Goal: Contribute content

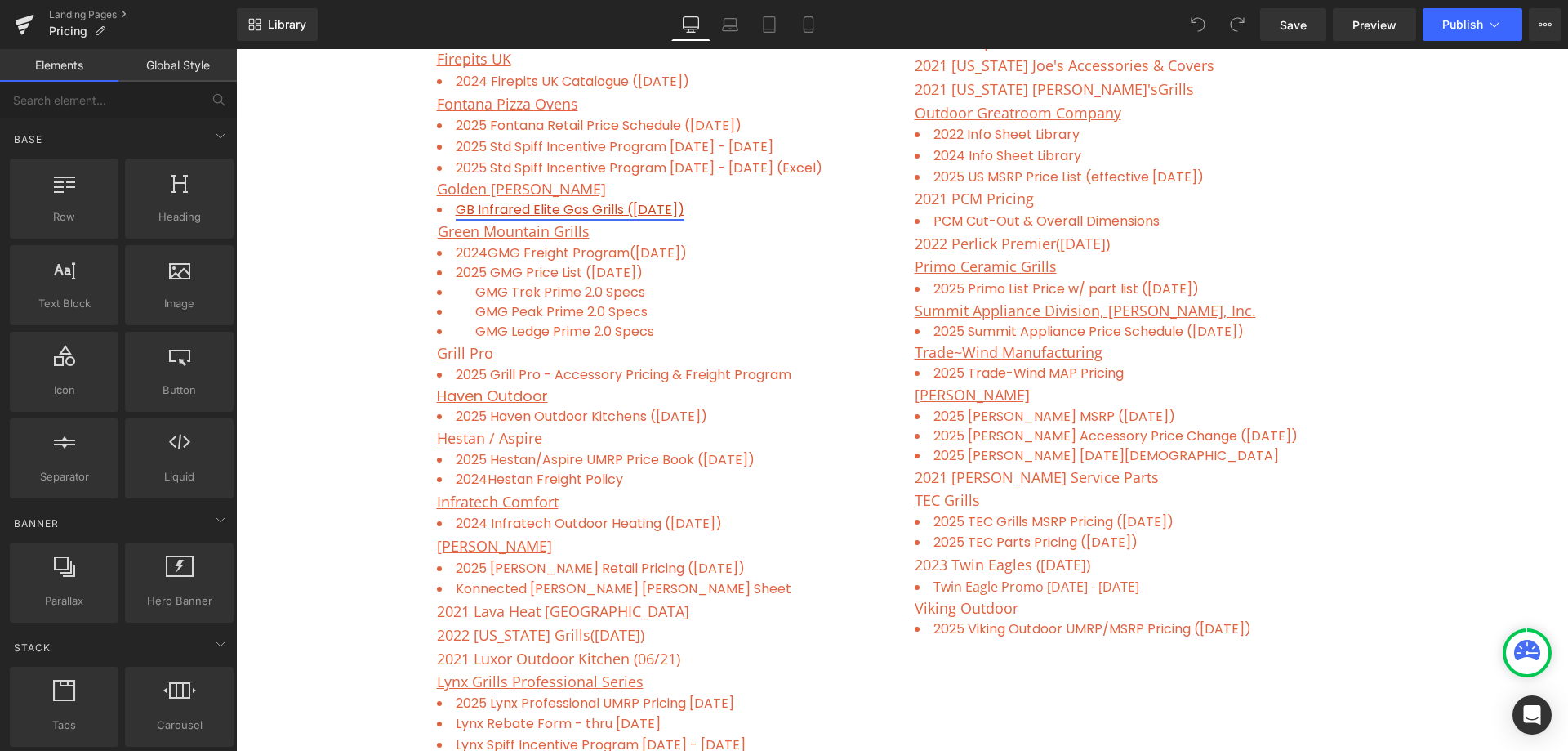
scroll to position [1552, 0]
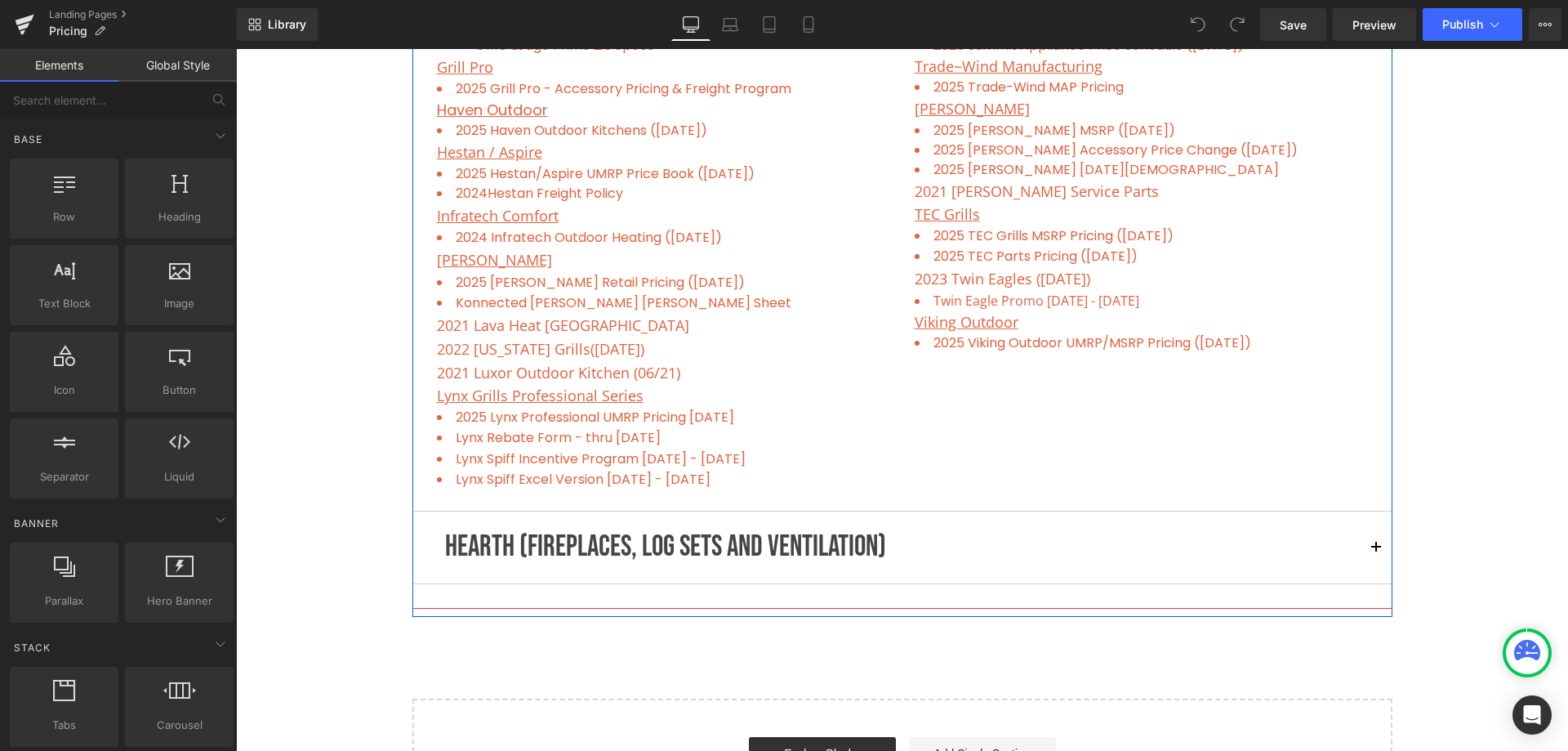
click at [1372, 541] on button "button" at bounding box center [1376, 548] width 33 height 72
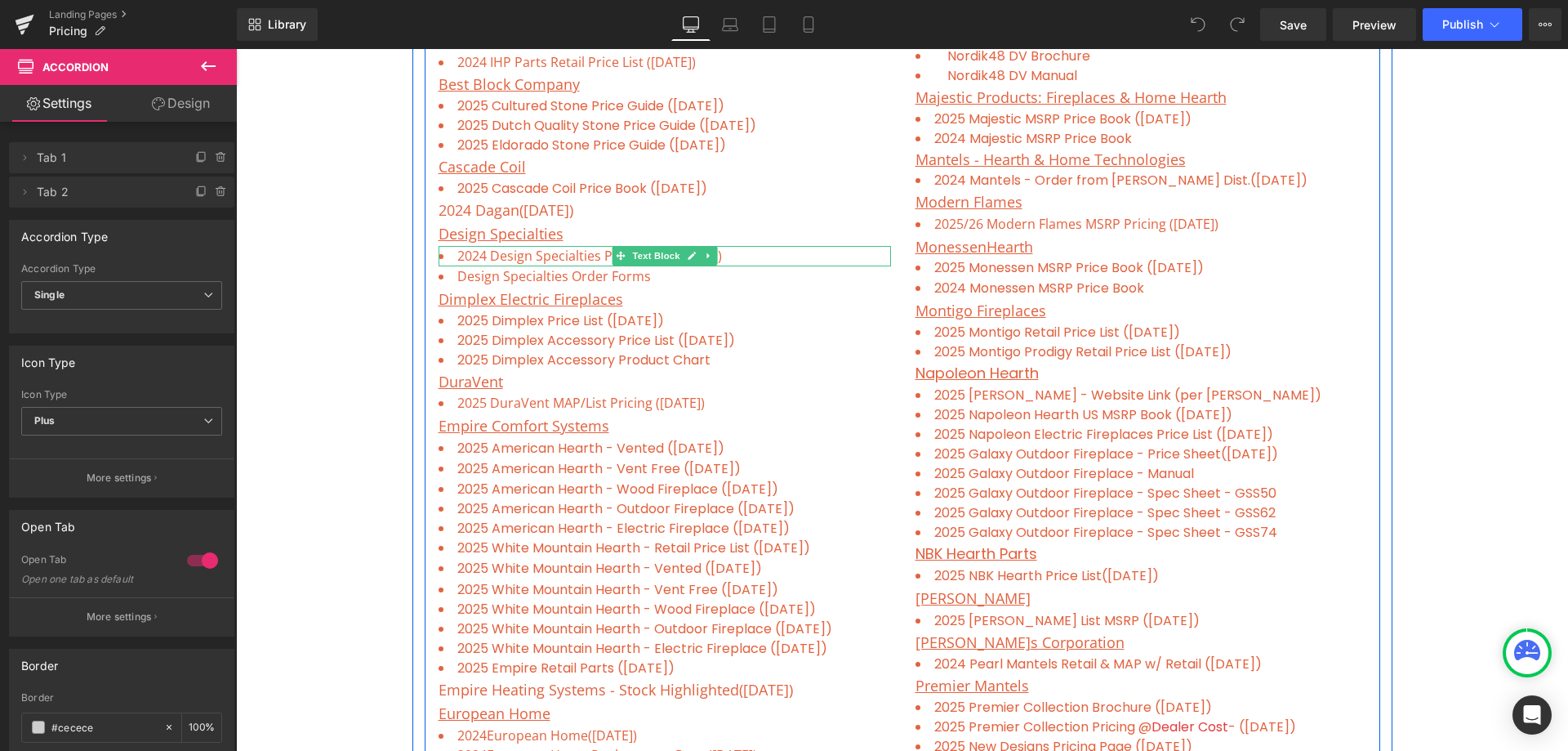
scroll to position [774, 0]
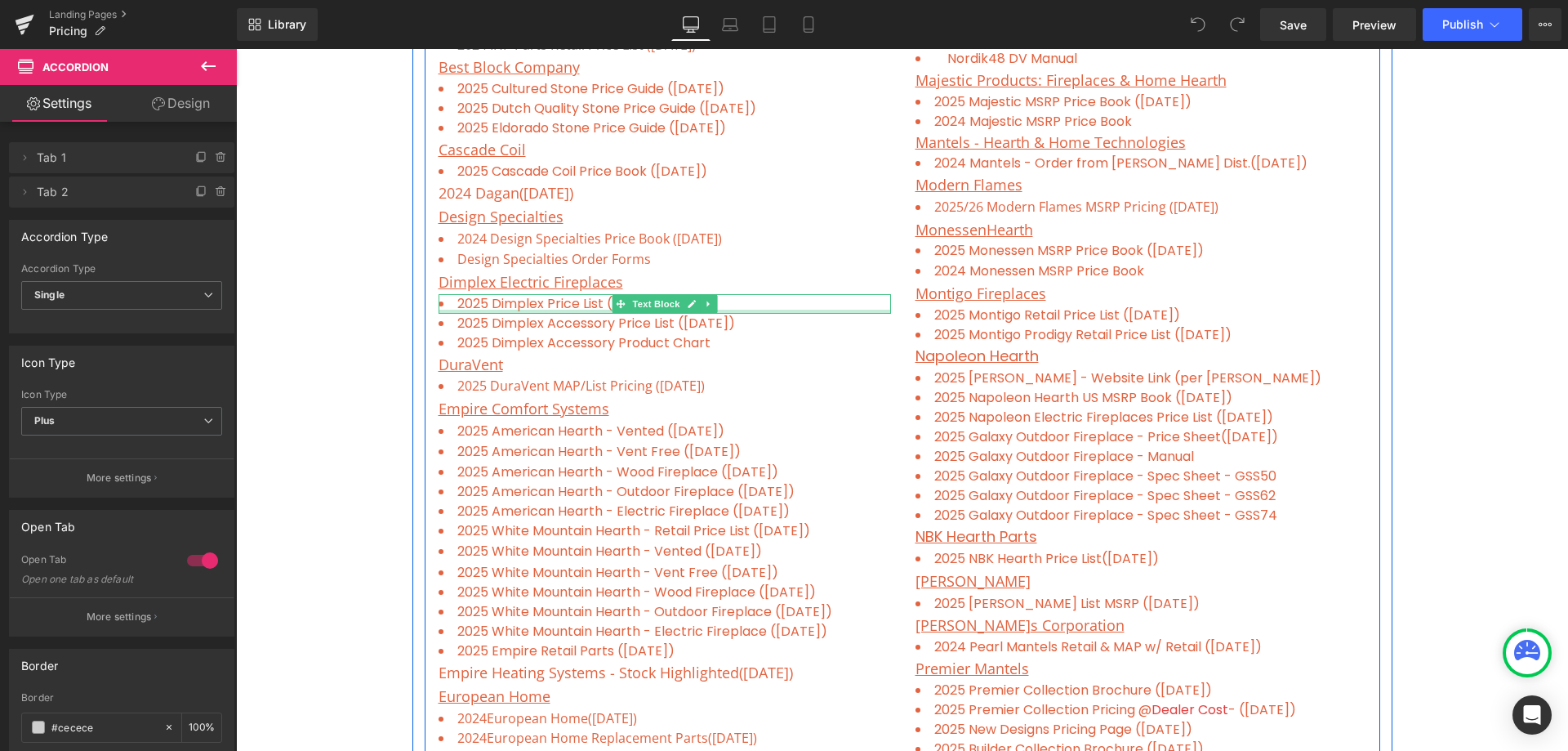
click at [780, 306] on li "2025 Dimplex Price List ([DATE])" at bounding box center [664, 304] width 452 height 19
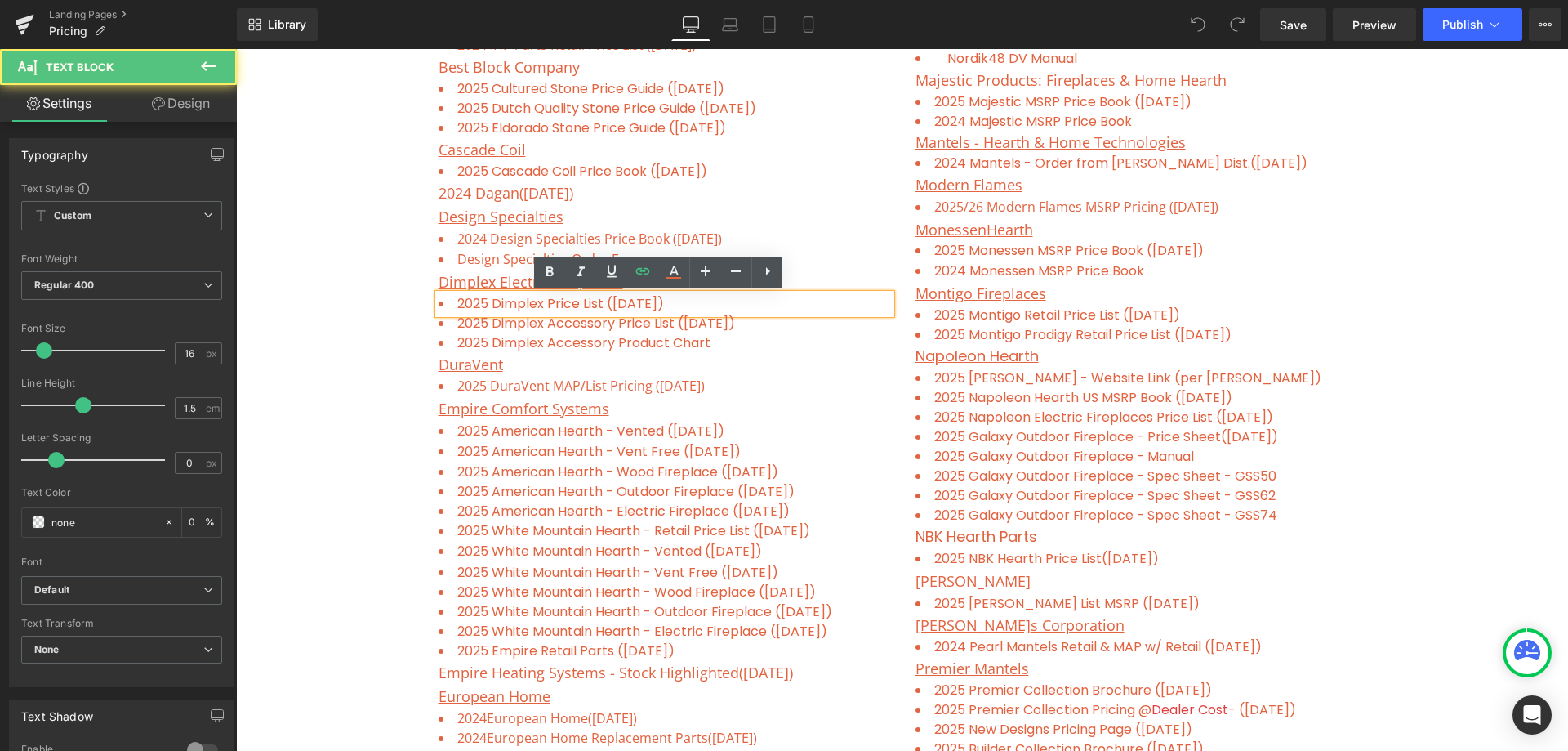
click at [699, 295] on li "2025 Dimplex Price List ([DATE])" at bounding box center [664, 304] width 452 height 19
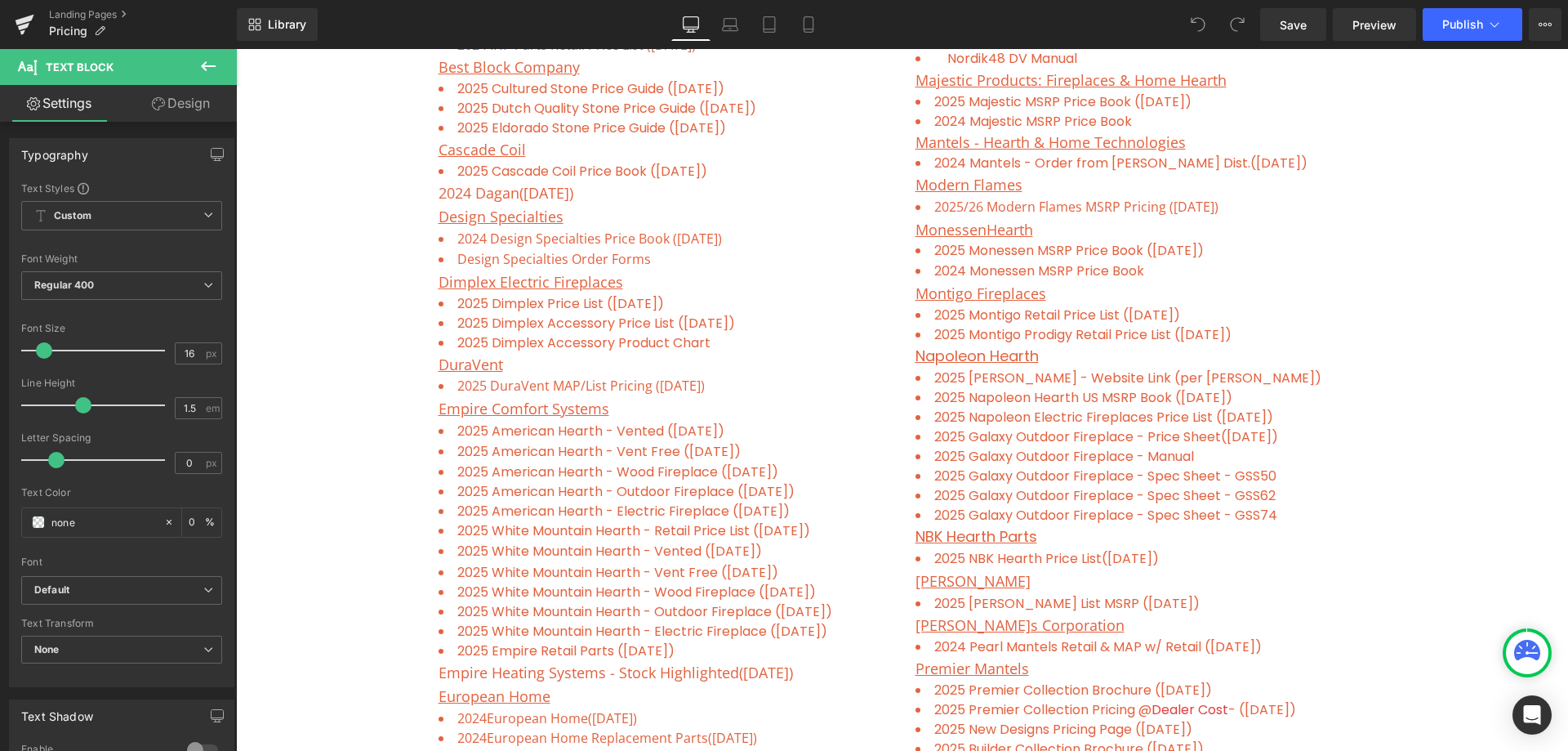
click at [222, 57] on button at bounding box center [208, 67] width 57 height 36
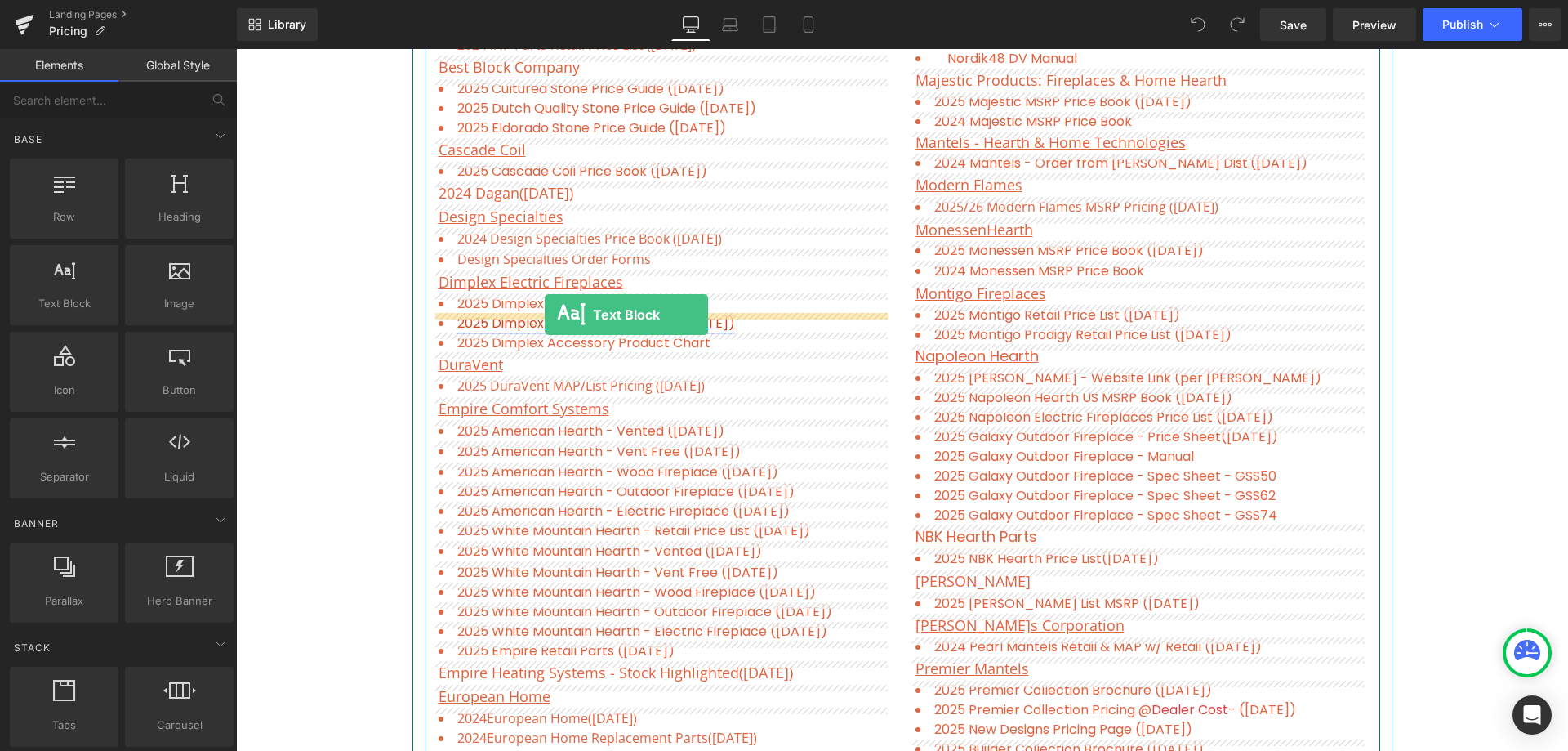
drag, startPoint x: 297, startPoint y: 359, endPoint x: 545, endPoint y: 315, distance: 251.9
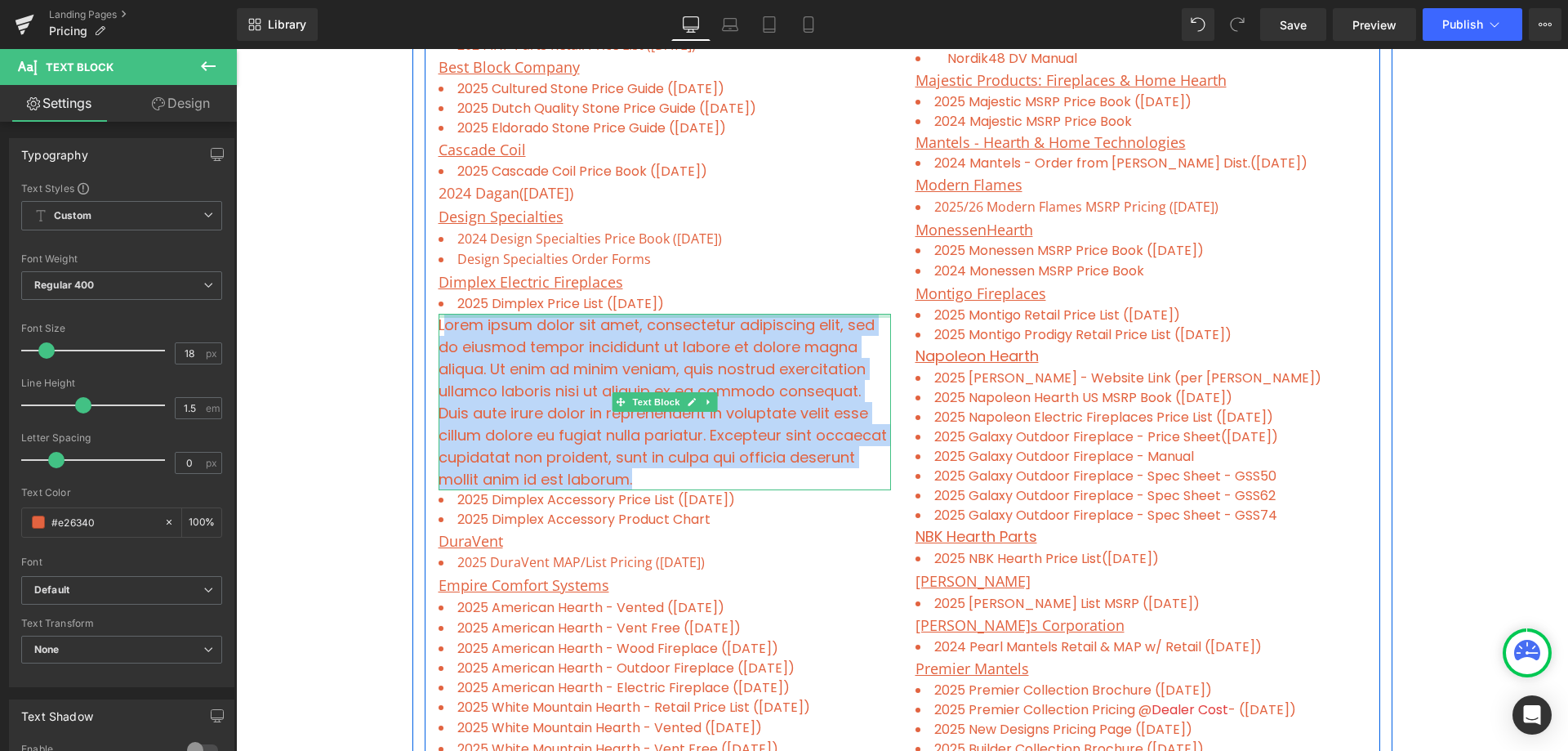
drag, startPoint x: 689, startPoint y: 473, endPoint x: 437, endPoint y: 316, distance: 296.9
click at [439, 316] on div "Lorem ipsum dolor sit amet, consectetur adipiscing elit, sed do eiusmod tempor …" at bounding box center [664, 402] width 452 height 176
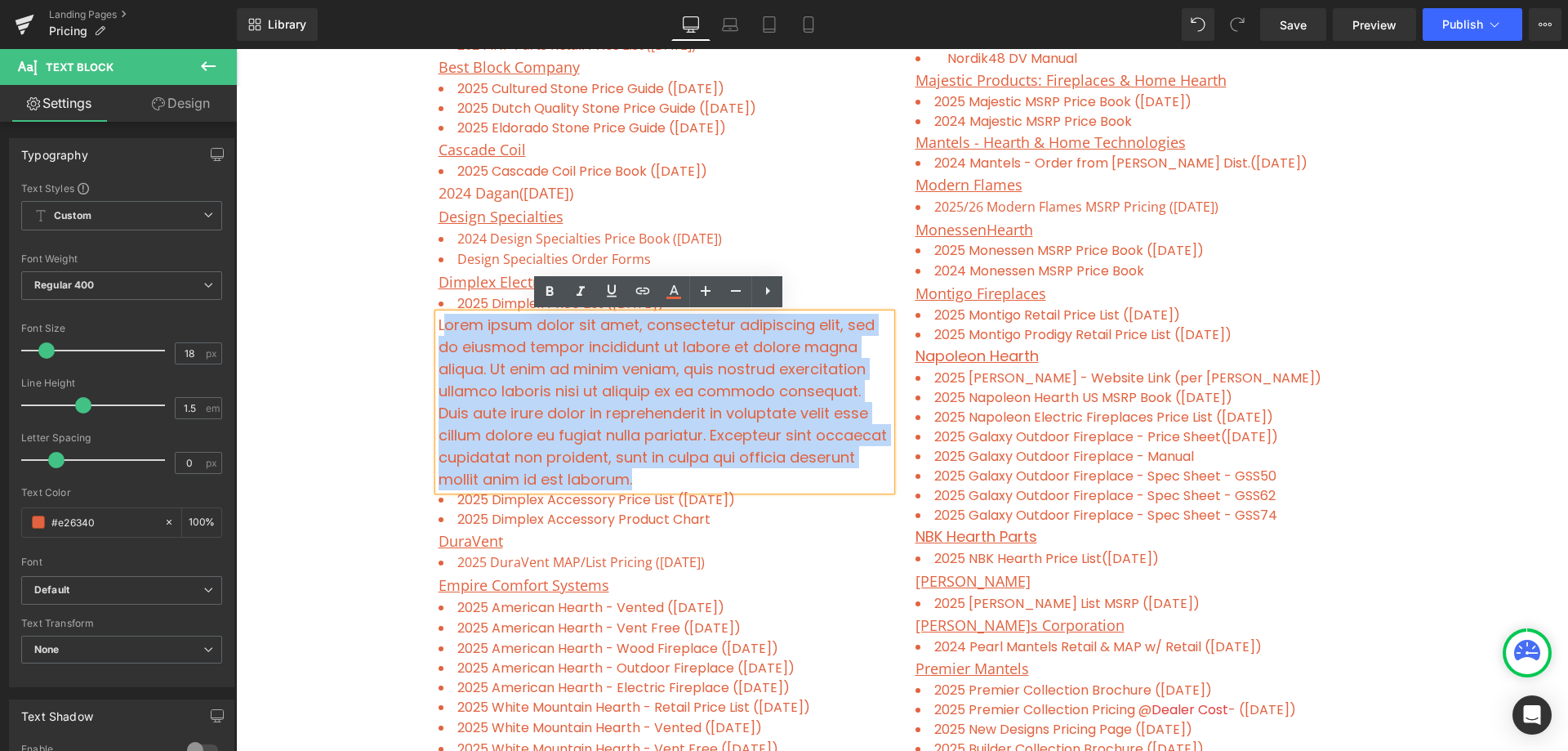
click at [648, 452] on p "Lorem ipsum dolor sit amet, consectetur adipiscing elit, sed do eiusmod tempor …" at bounding box center [664, 402] width 452 height 176
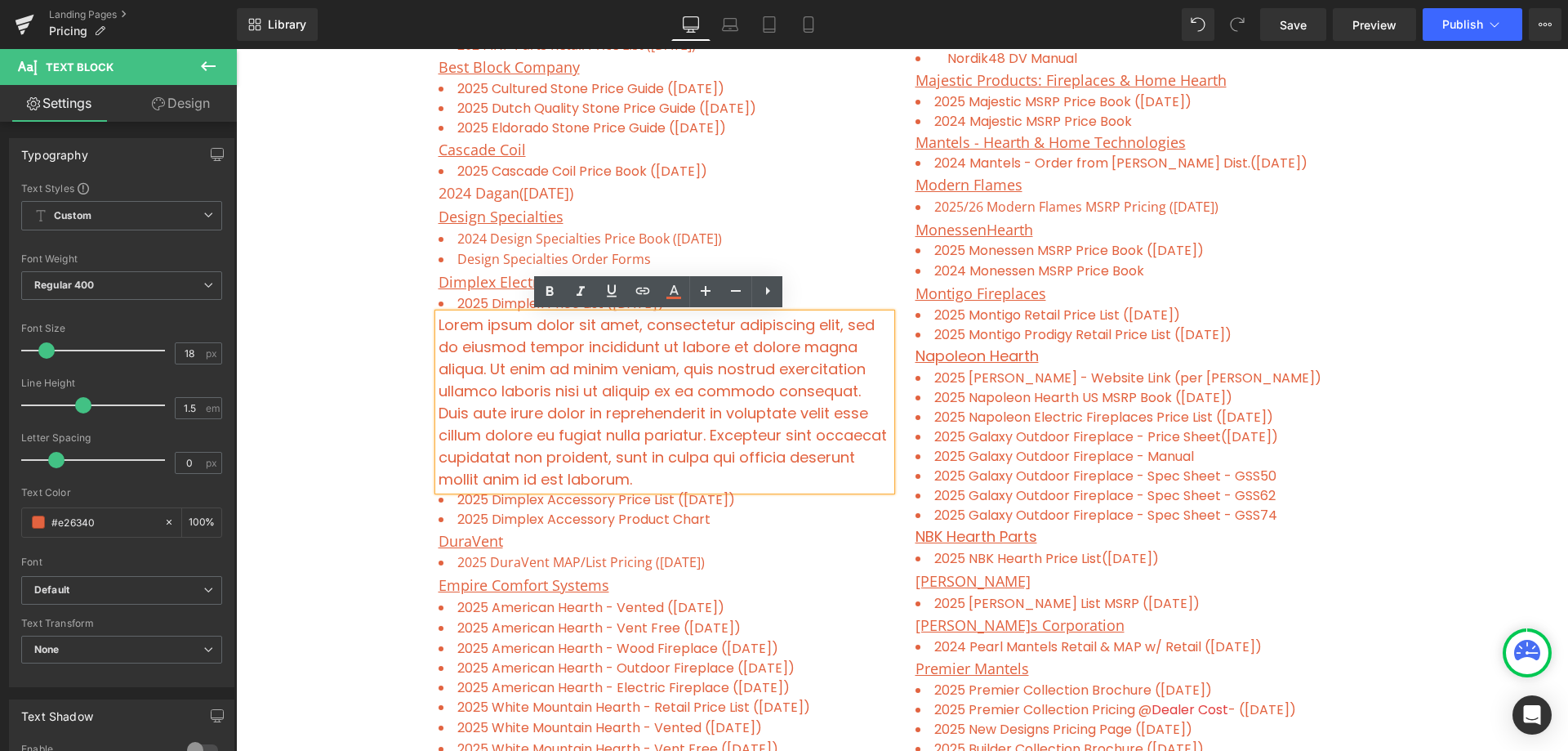
drag, startPoint x: 643, startPoint y: 480, endPoint x: 431, endPoint y: 326, distance: 262.0
click at [439, 326] on div "Lorem ipsum dolor sit amet, consectetur adipiscing elit, sed do eiusmod tempor …" at bounding box center [664, 402] width 452 height 176
click at [650, 483] on p "Lorem ipsum dolor sit amet, consectetur adipiscing elit, sed do eiusmod tempor …" at bounding box center [664, 402] width 452 height 176
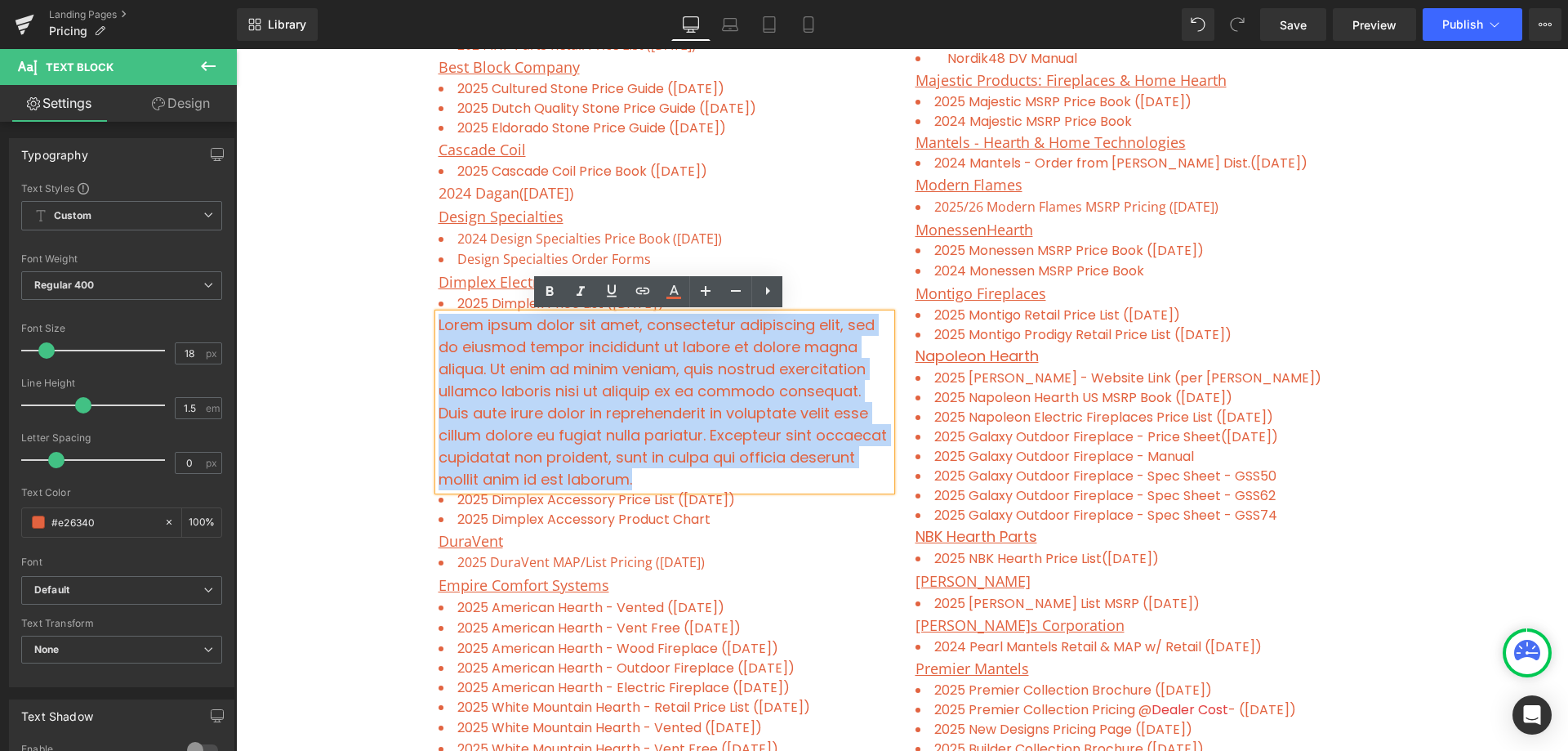
drag, startPoint x: 629, startPoint y: 480, endPoint x: 433, endPoint y: 329, distance: 247.4
click at [439, 329] on p "Lorem ipsum dolor sit amet, consectetur adipiscing elit, sed do eiusmod tempor …" at bounding box center [664, 402] width 452 height 176
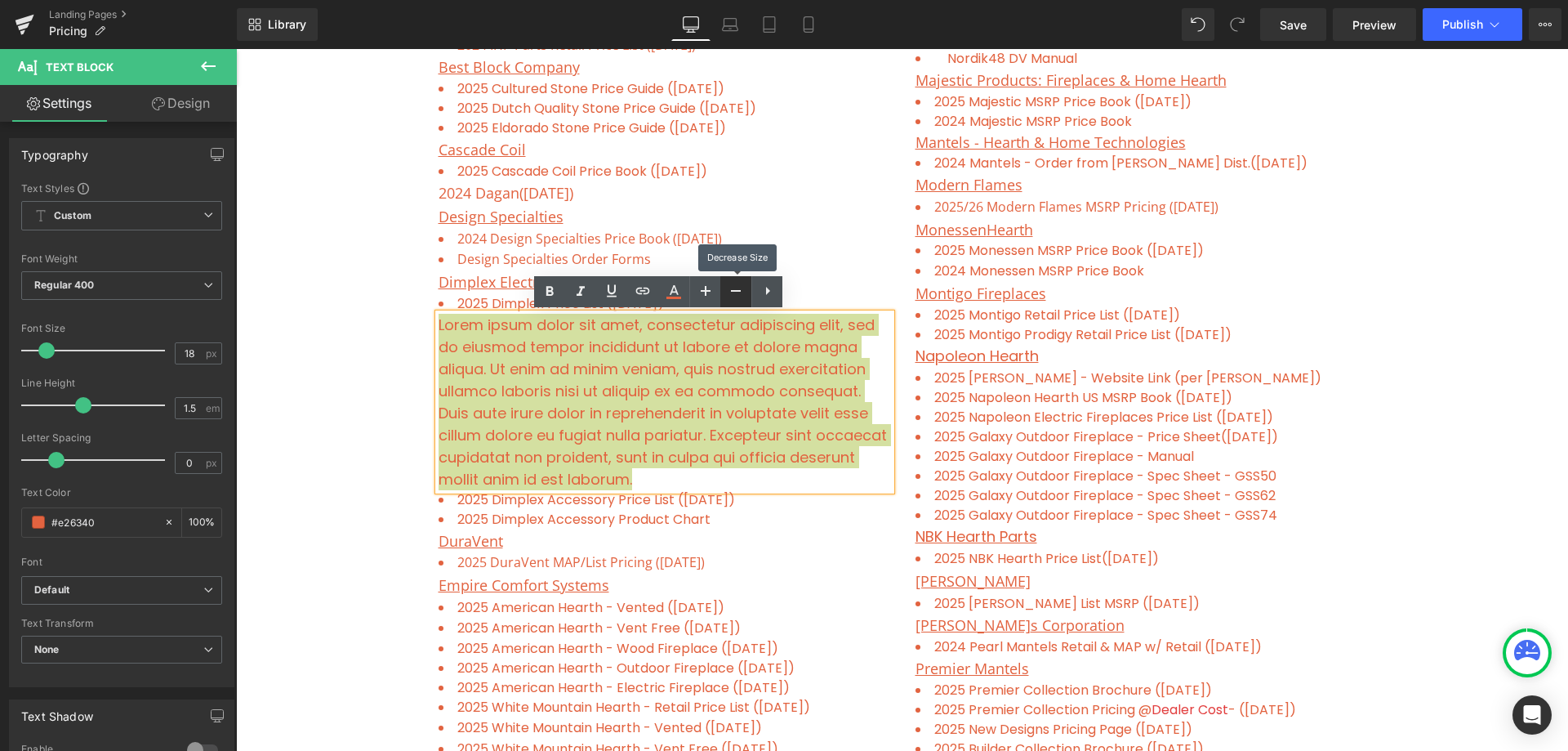
click at [735, 292] on icon at bounding box center [736, 291] width 19 height 19
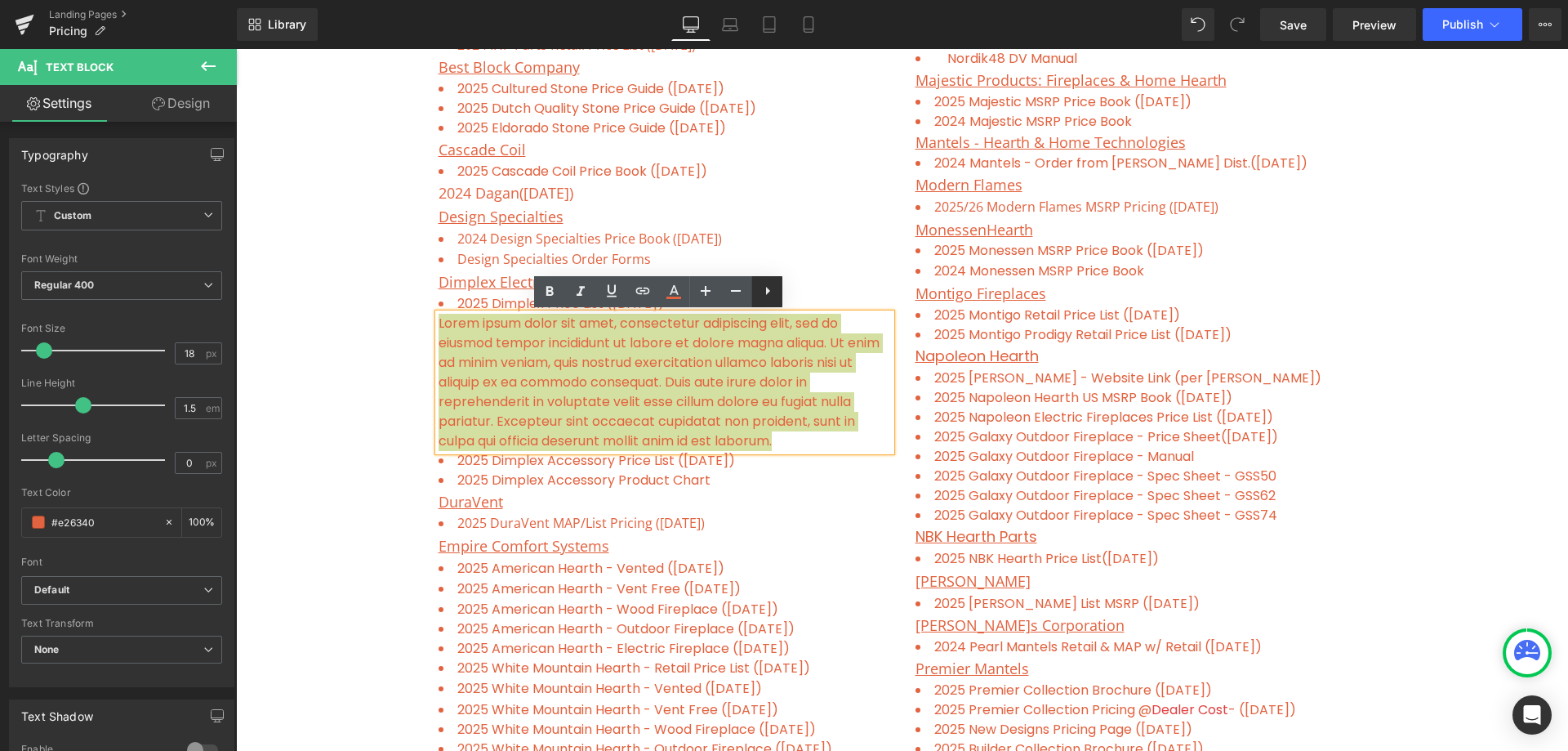
click at [767, 289] on icon at bounding box center [768, 291] width 19 height 19
drag, startPoint x: 768, startPoint y: 289, endPoint x: 747, endPoint y: 301, distance: 24.2
click at [767, 289] on icon at bounding box center [766, 291] width 3 height 10
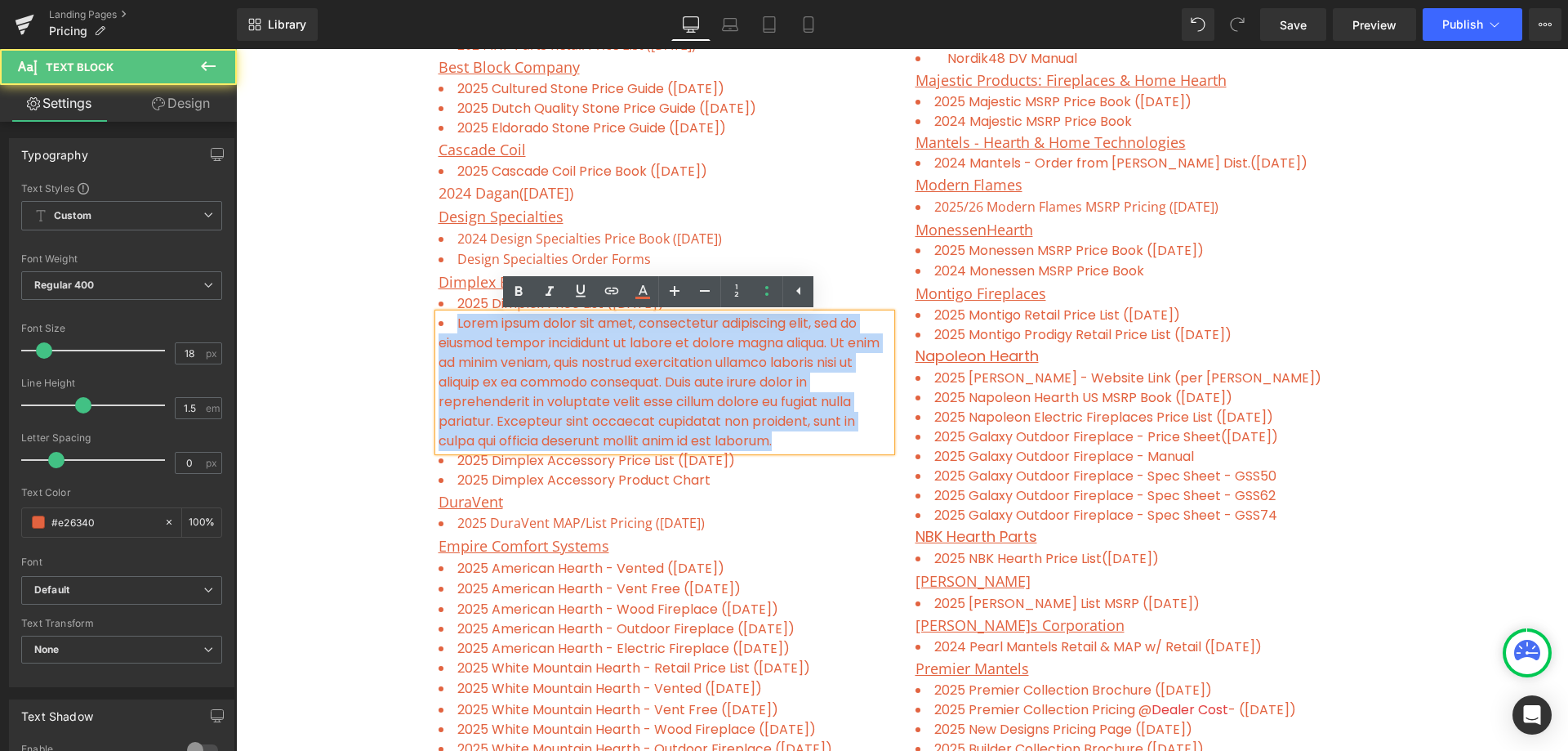
click at [745, 404] on li "Lorem ipsum dolor sit amet, consectetur adipiscing elit, sed do eiusmod tempor …" at bounding box center [664, 383] width 452 height 138
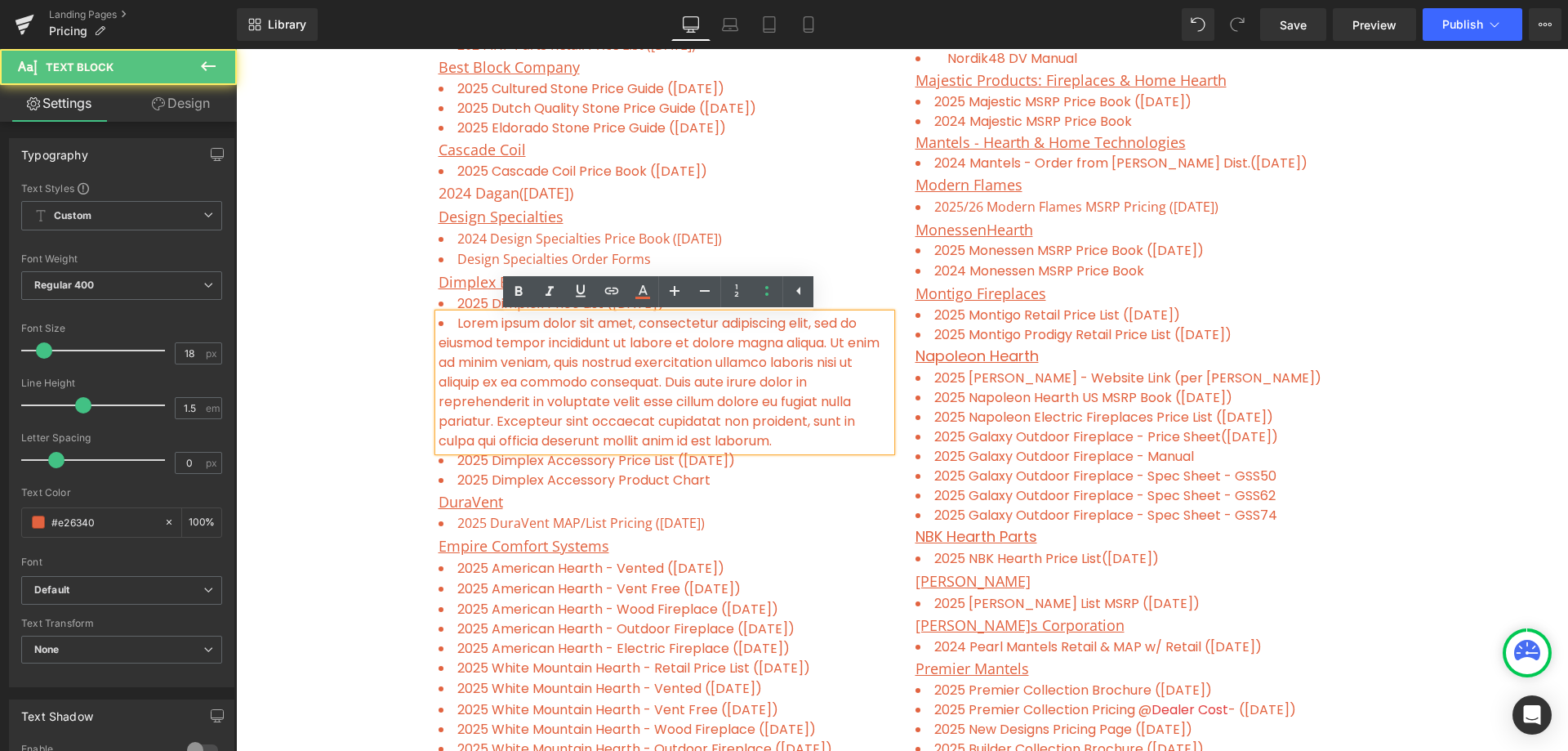
click at [795, 437] on li "Lorem ipsum dolor sit amet, consectetur adipiscing elit, sed do eiusmod tempor …" at bounding box center [664, 383] width 452 height 138
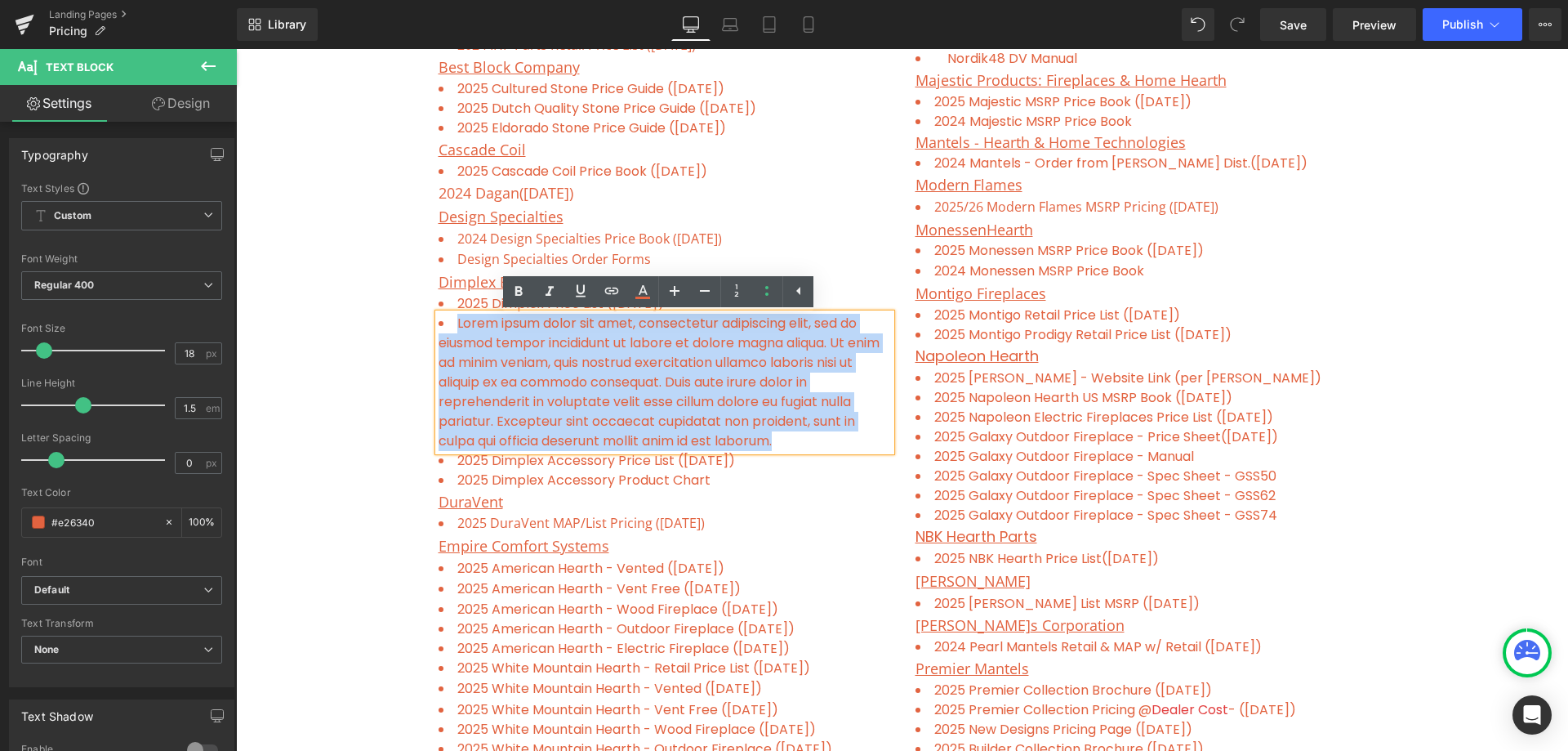
drag, startPoint x: 789, startPoint y: 441, endPoint x: 451, endPoint y: 316, distance: 360.4
click at [451, 316] on li "Lorem ipsum dolor sit amet, consectetur adipiscing elit, sed do eiusmod tempor …" at bounding box center [664, 383] width 452 height 138
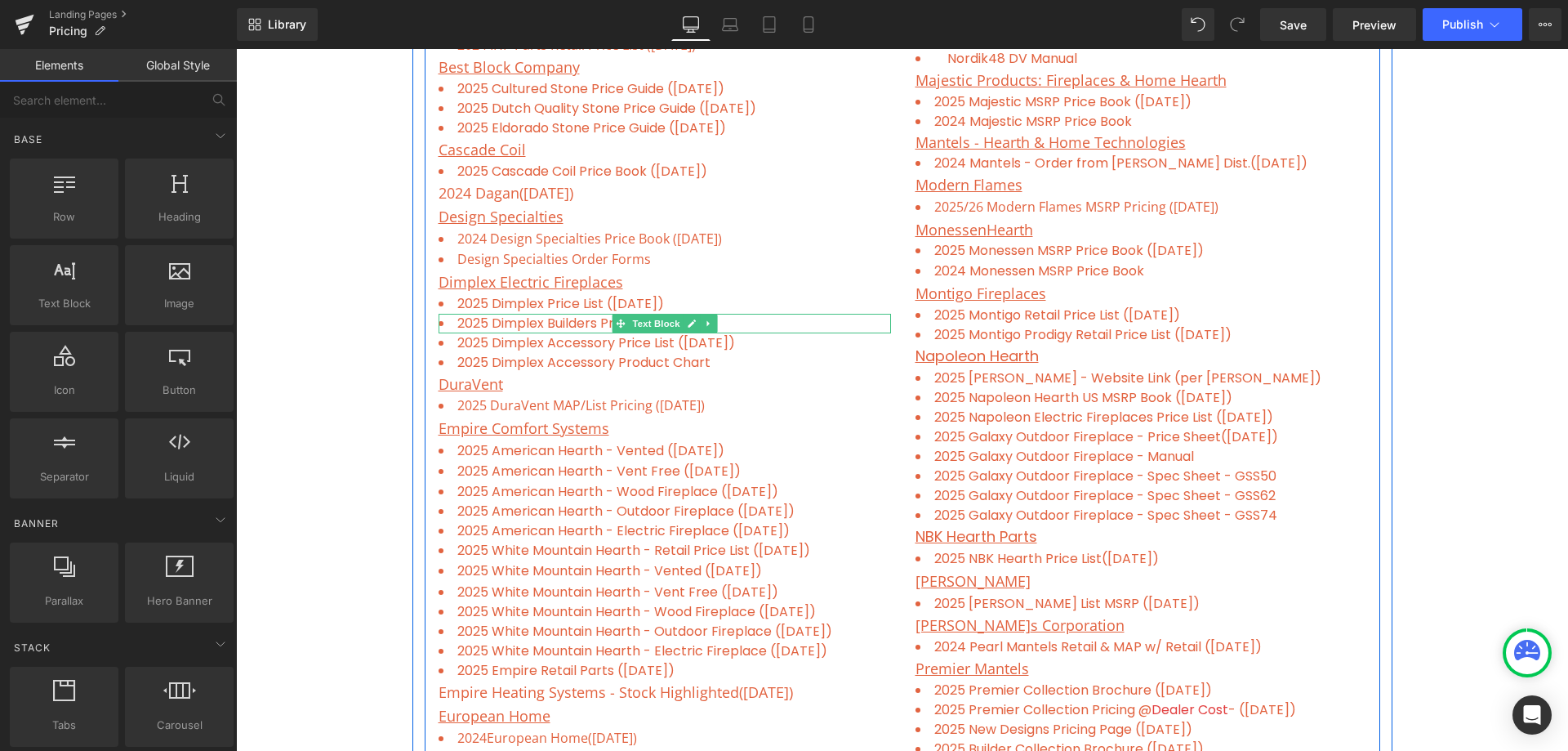
click at [755, 323] on li "2025 Dimplex Builders Price List ([DATE])" at bounding box center [664, 324] width 452 height 19
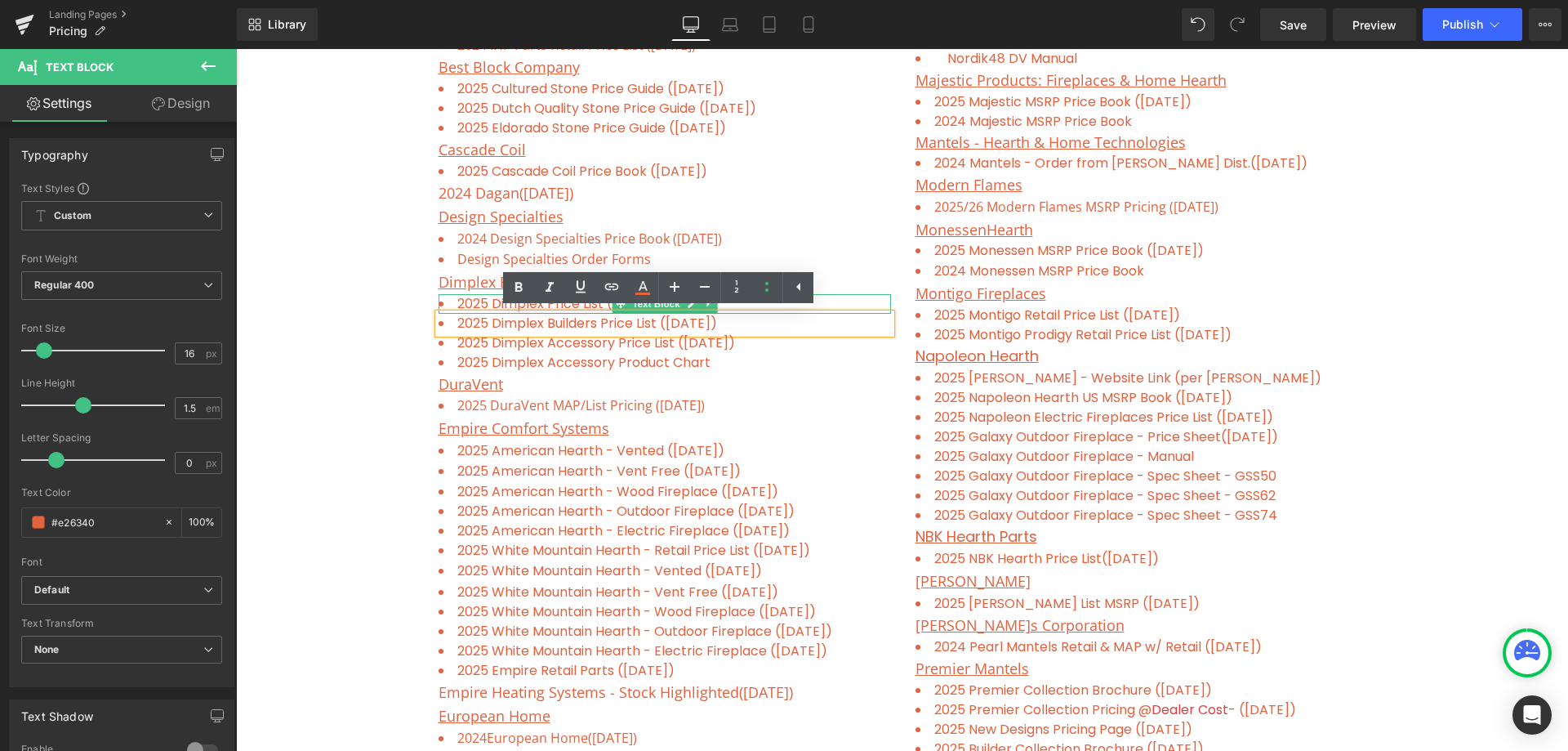
drag, startPoint x: 768, startPoint y: 323, endPoint x: 438, endPoint y: 307, distance: 330.4
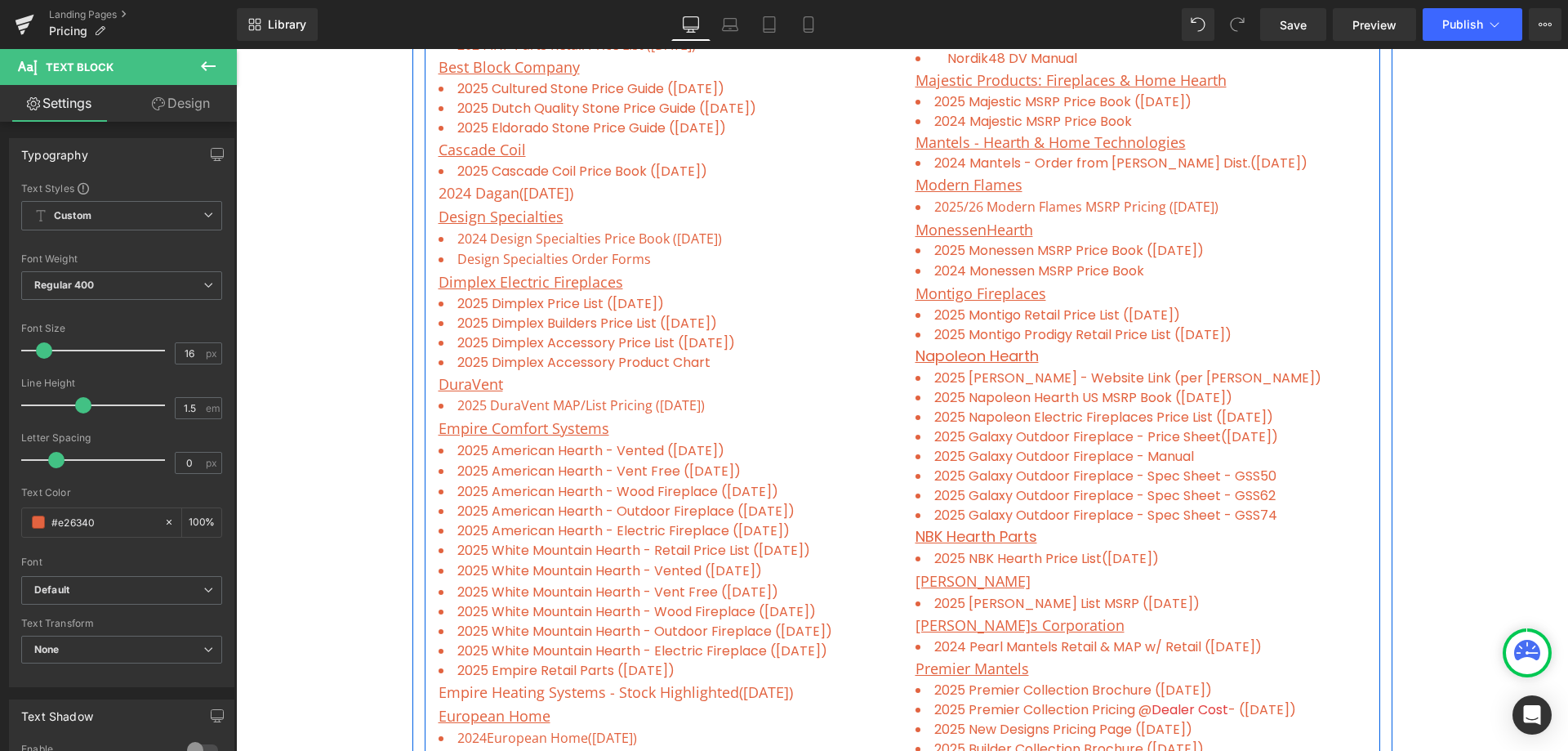
click at [771, 324] on li "2025 Dimplex Builders Price List ([DATE])" at bounding box center [664, 324] width 452 height 19
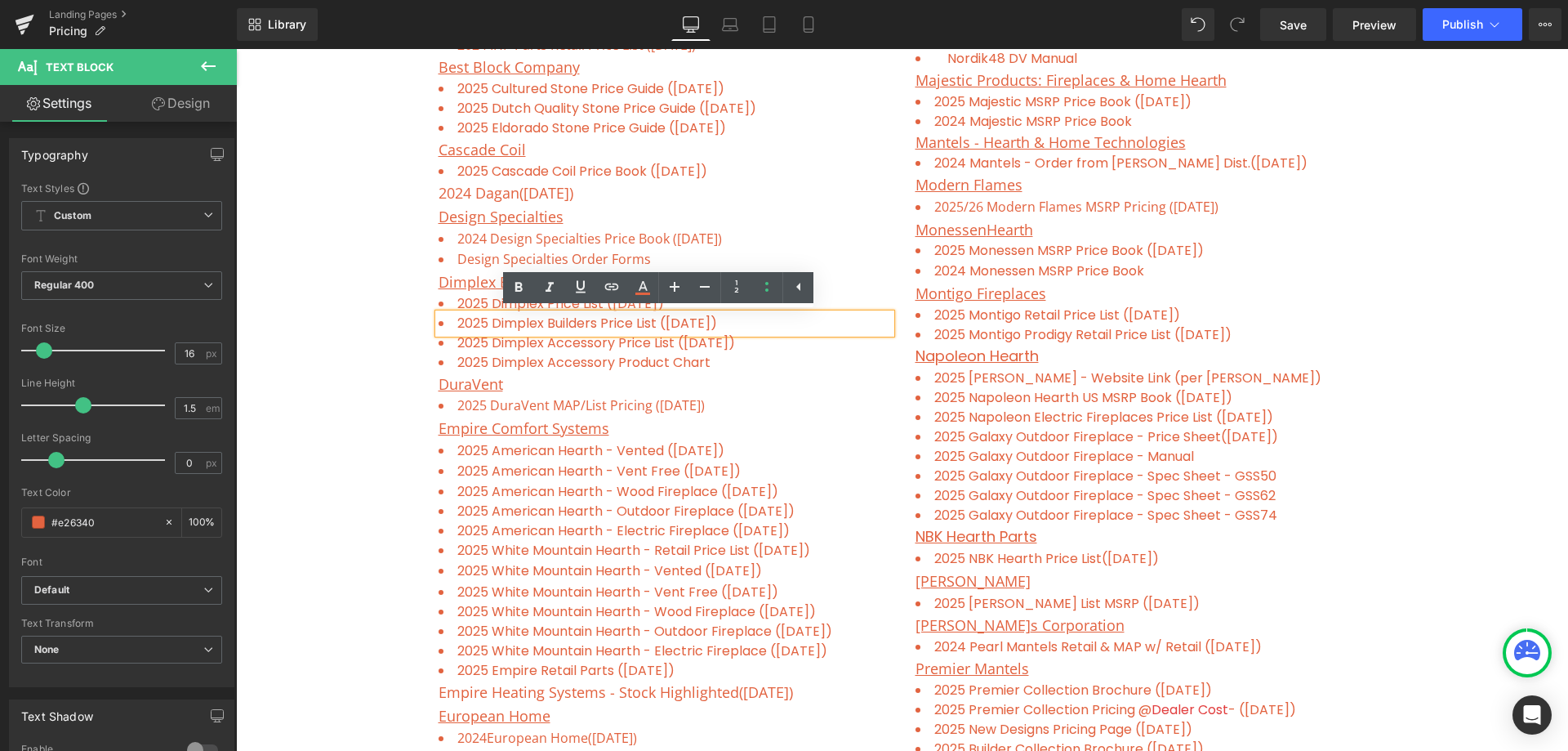
drag, startPoint x: 686, startPoint y: 317, endPoint x: 508, endPoint y: 320, distance: 178.0
click at [445, 319] on li "2025 Dimplex Builders Price List ([DATE])" at bounding box center [664, 324] width 452 height 19
click at [616, 295] on icon at bounding box center [612, 287] width 19 height 19
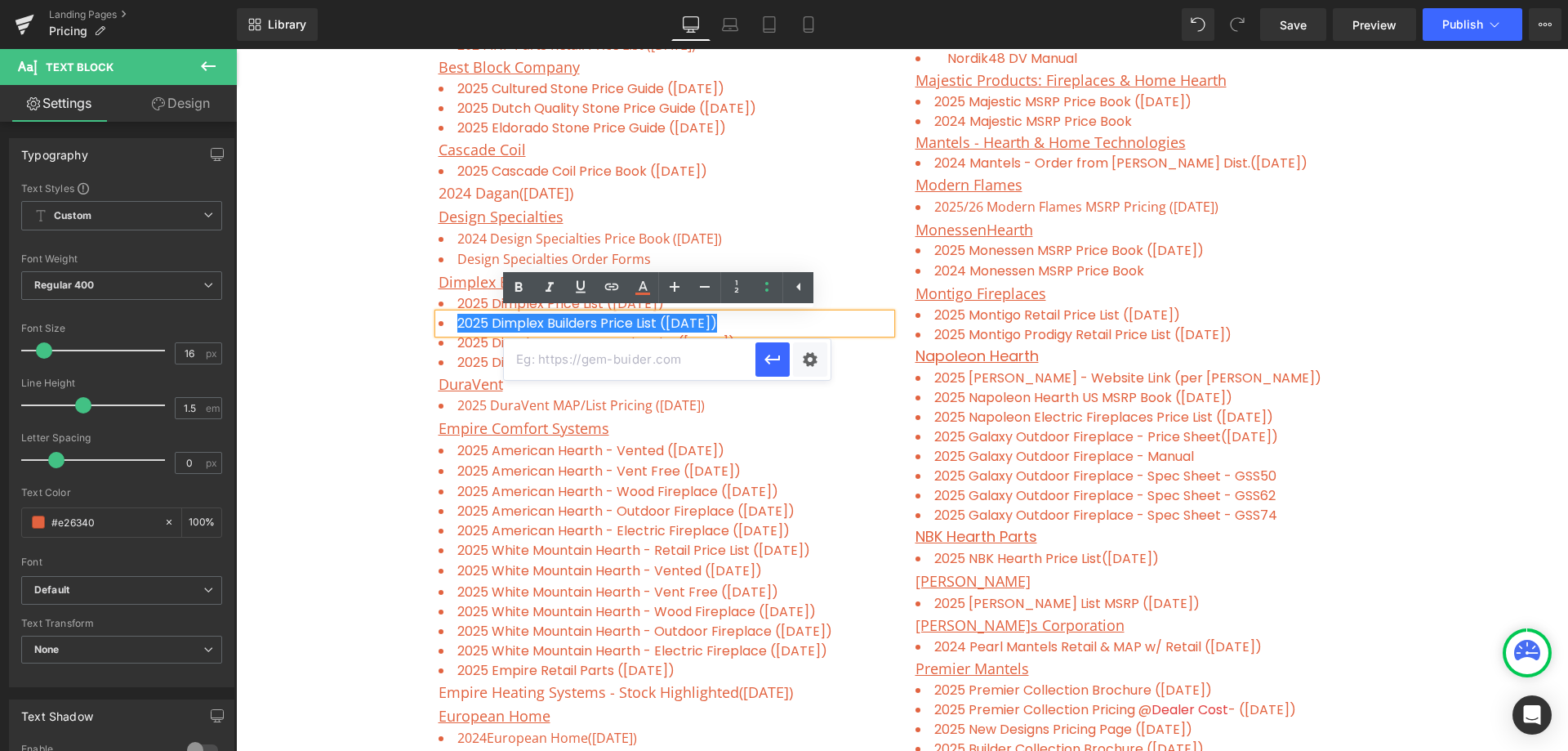
click at [560, 361] on input "text" at bounding box center [630, 360] width 252 height 41
paste input "[URL][DOMAIN_NAME][DATE]"
click at [782, 363] on button "button" at bounding box center [772, 359] width 34 height 34
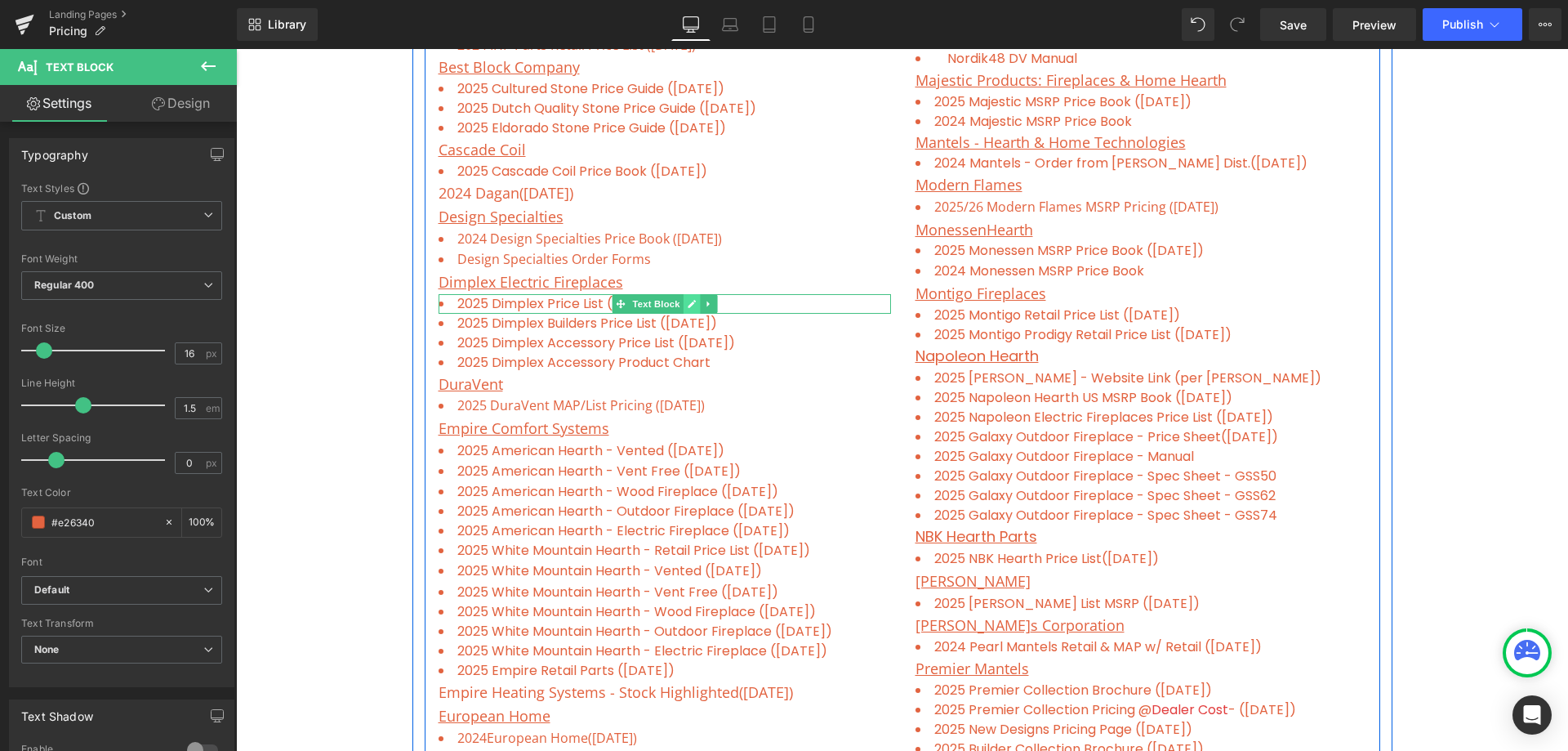
click at [692, 296] on link at bounding box center [692, 304] width 17 height 19
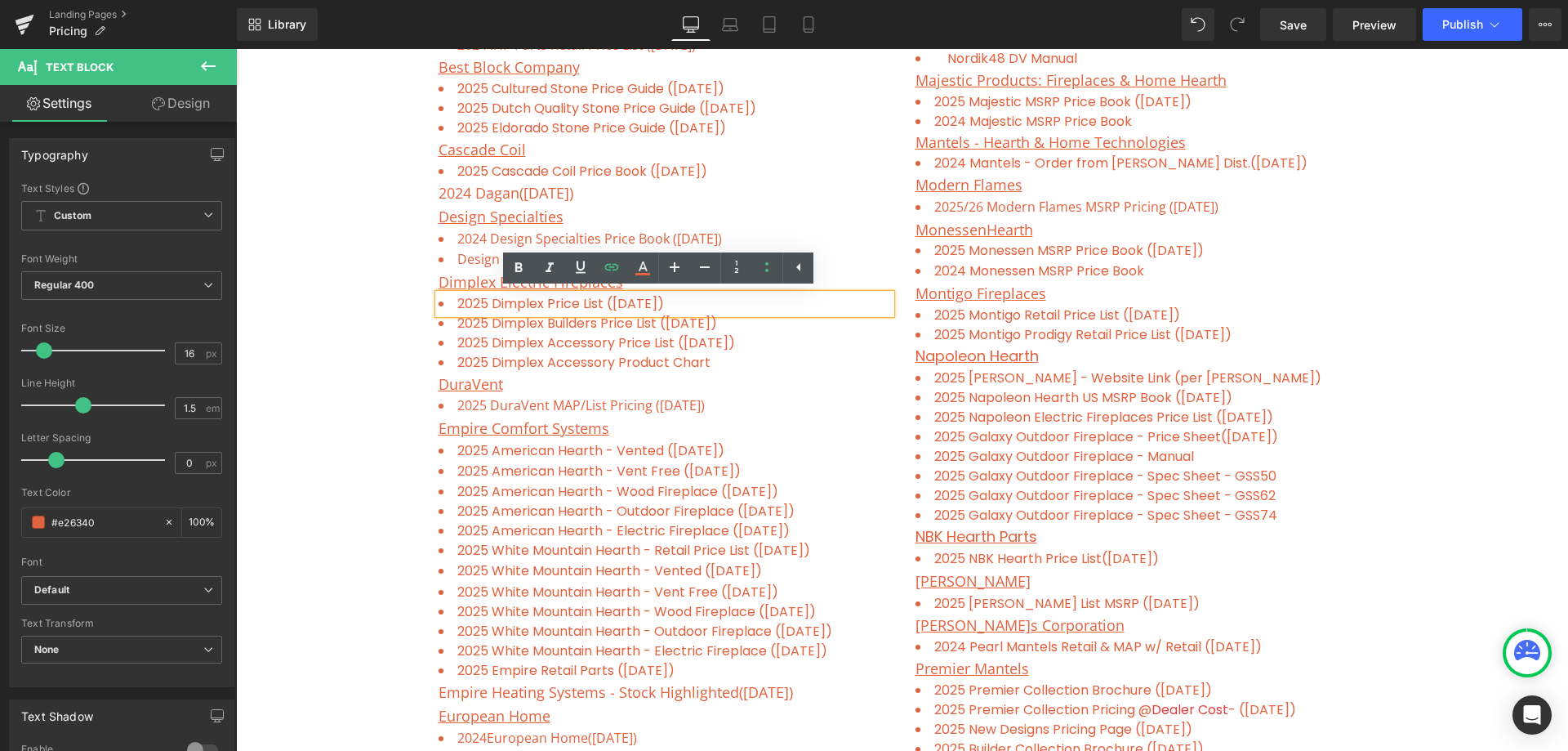
click at [743, 305] on li "2025 Dimplex Price List ([DATE])" at bounding box center [664, 304] width 452 height 19
drag, startPoint x: 681, startPoint y: 300, endPoint x: 525, endPoint y: 289, distance: 156.4
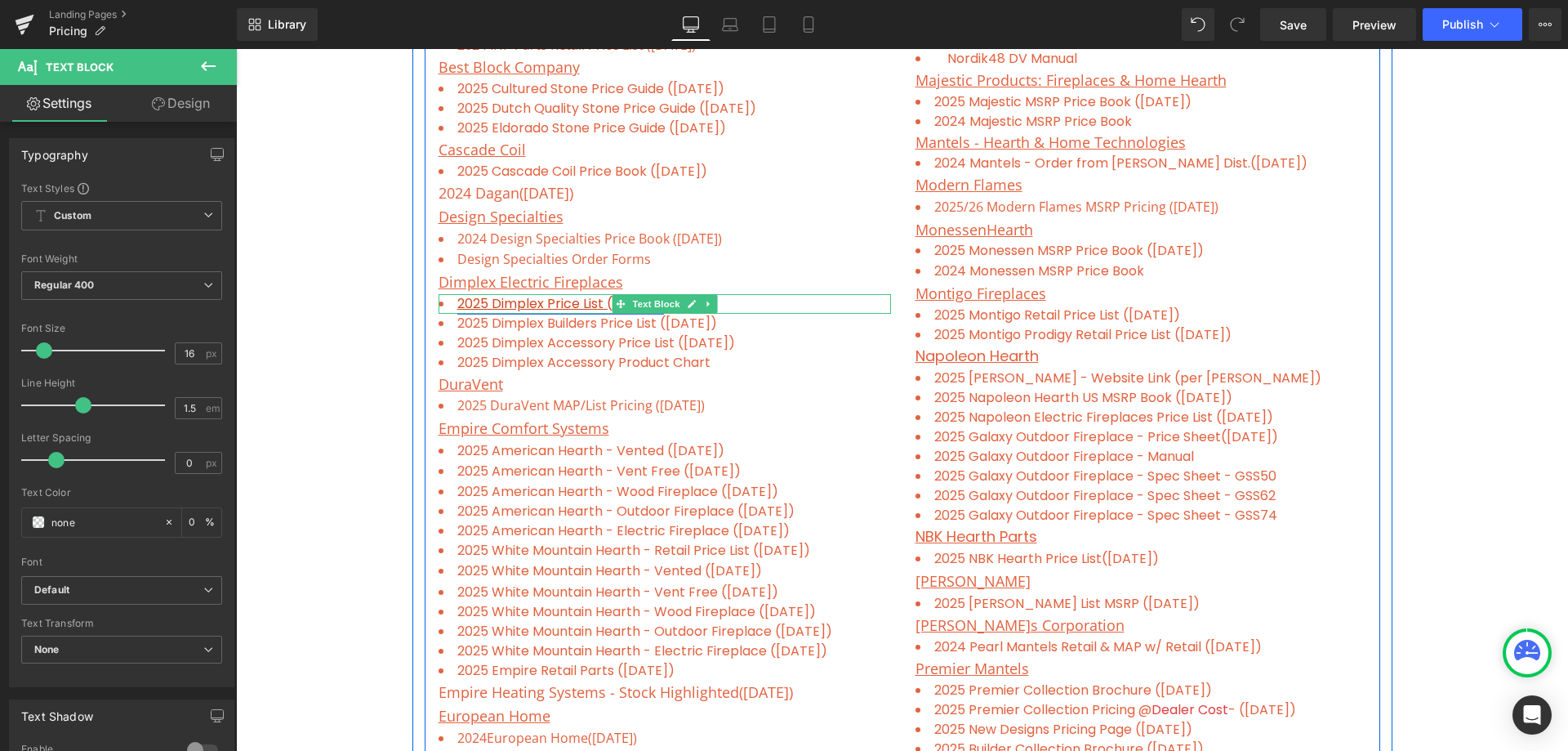
click at [488, 300] on link "2025 Dimplex Price List ([DATE])" at bounding box center [560, 303] width 206 height 18
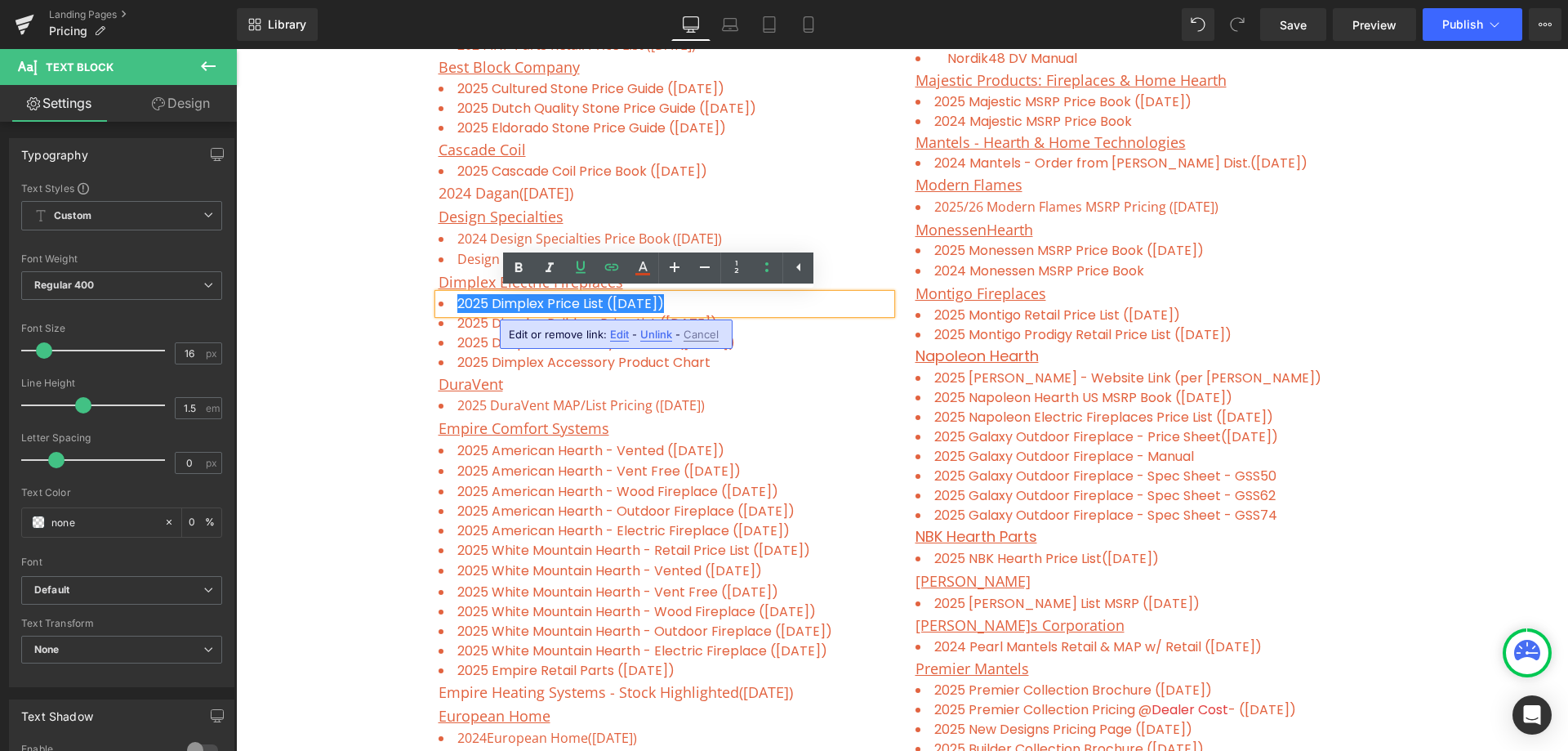
click at [618, 333] on span "Edit" at bounding box center [619, 334] width 18 height 14
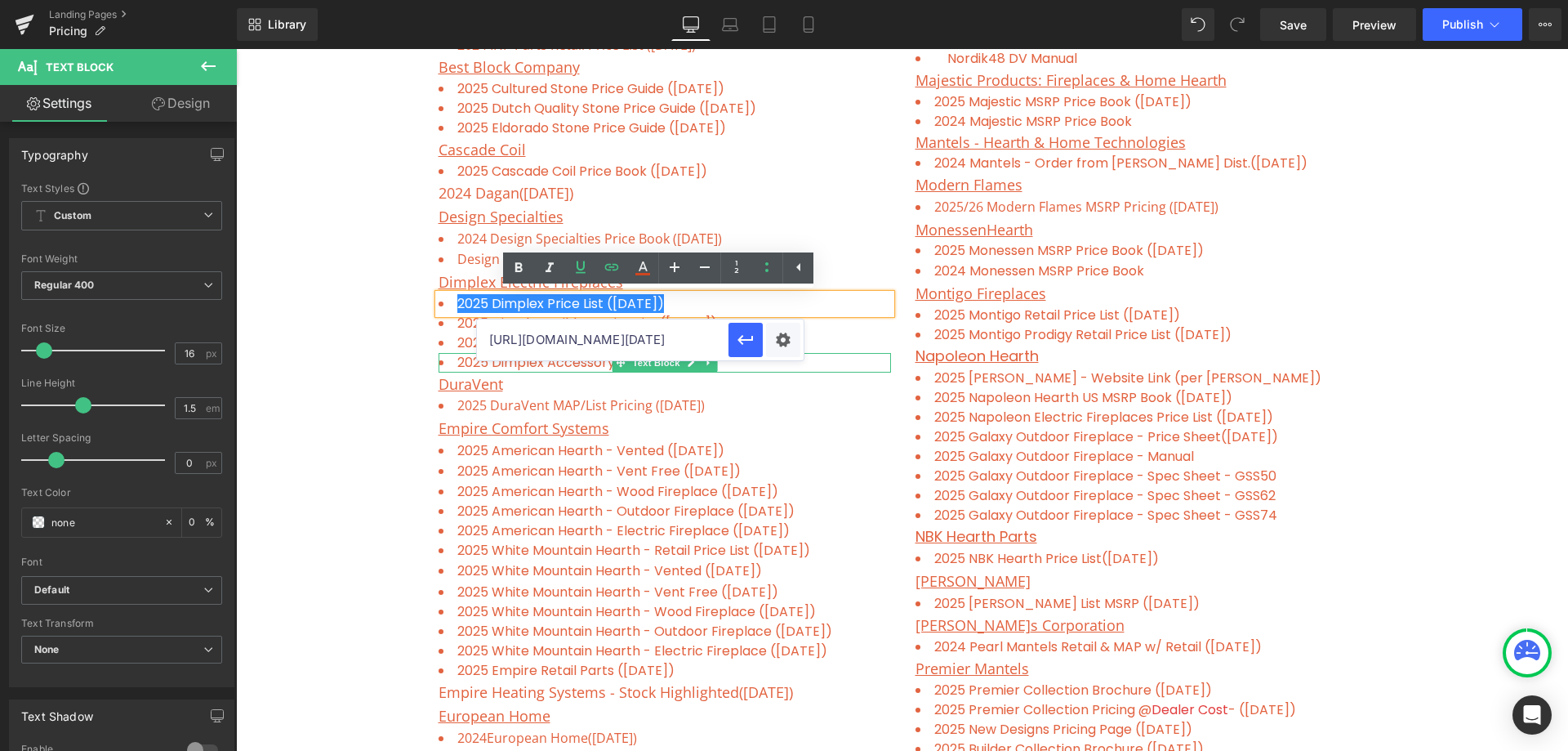
drag, startPoint x: 715, startPoint y: 391, endPoint x: 783, endPoint y: 360, distance: 74.7
paste input "08-14_US.pdf?v=1758894968"
type input "[URL][DOMAIN_NAME][DATE]"
drag, startPoint x: 747, startPoint y: 336, endPoint x: 513, endPoint y: 289, distance: 238.7
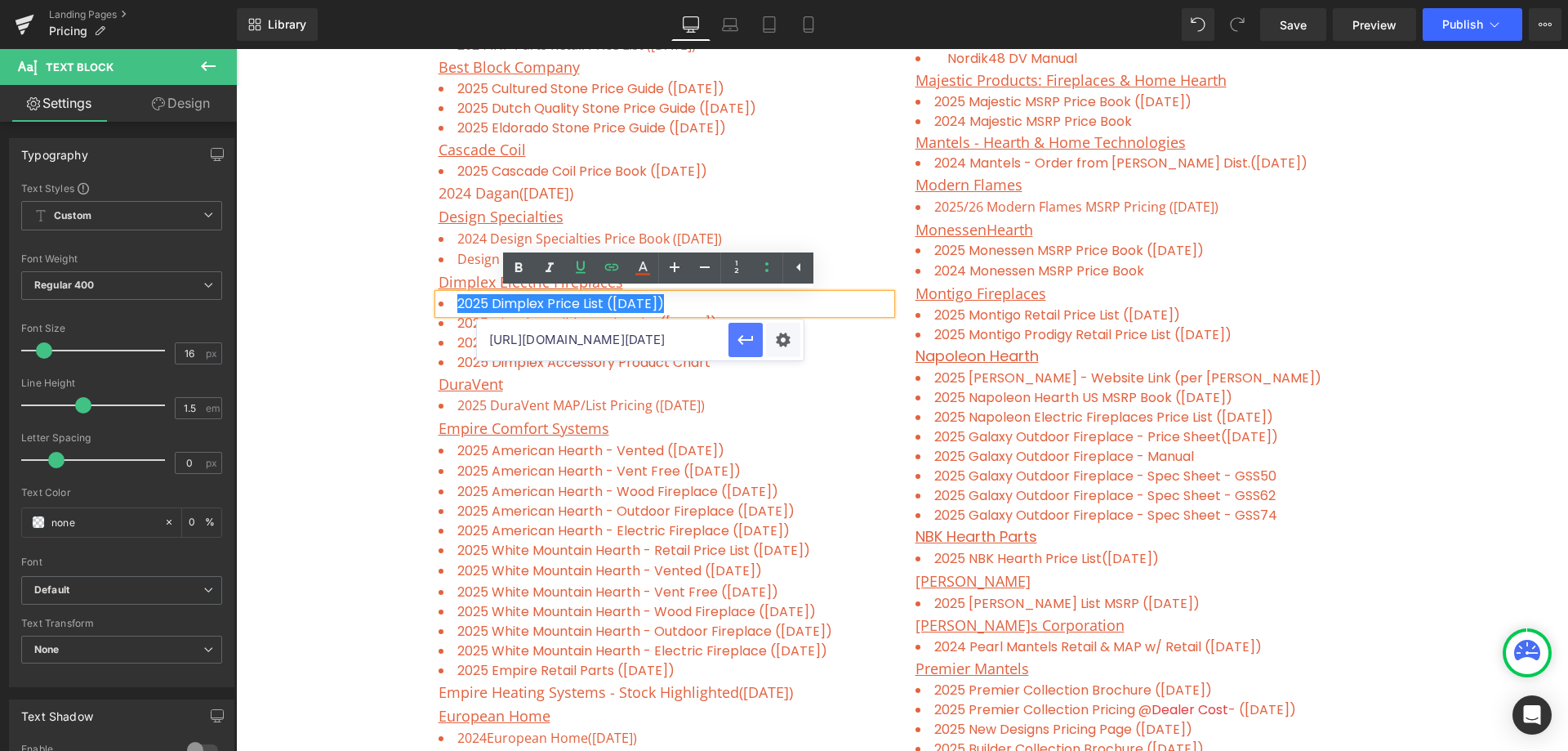
click at [747, 336] on icon "button" at bounding box center [746, 340] width 19 height 19
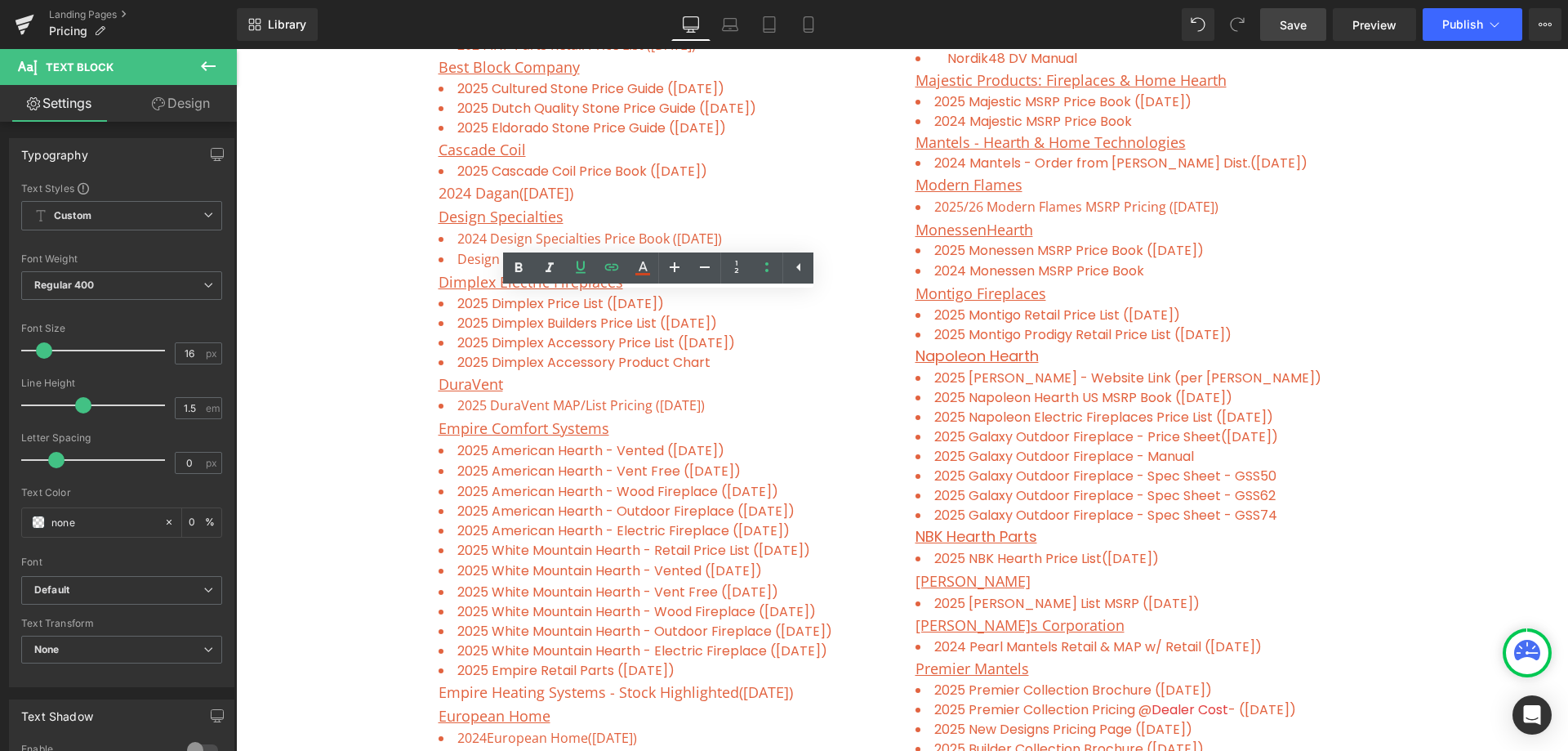
click at [1291, 25] on span "Save" at bounding box center [1294, 25] width 27 height 17
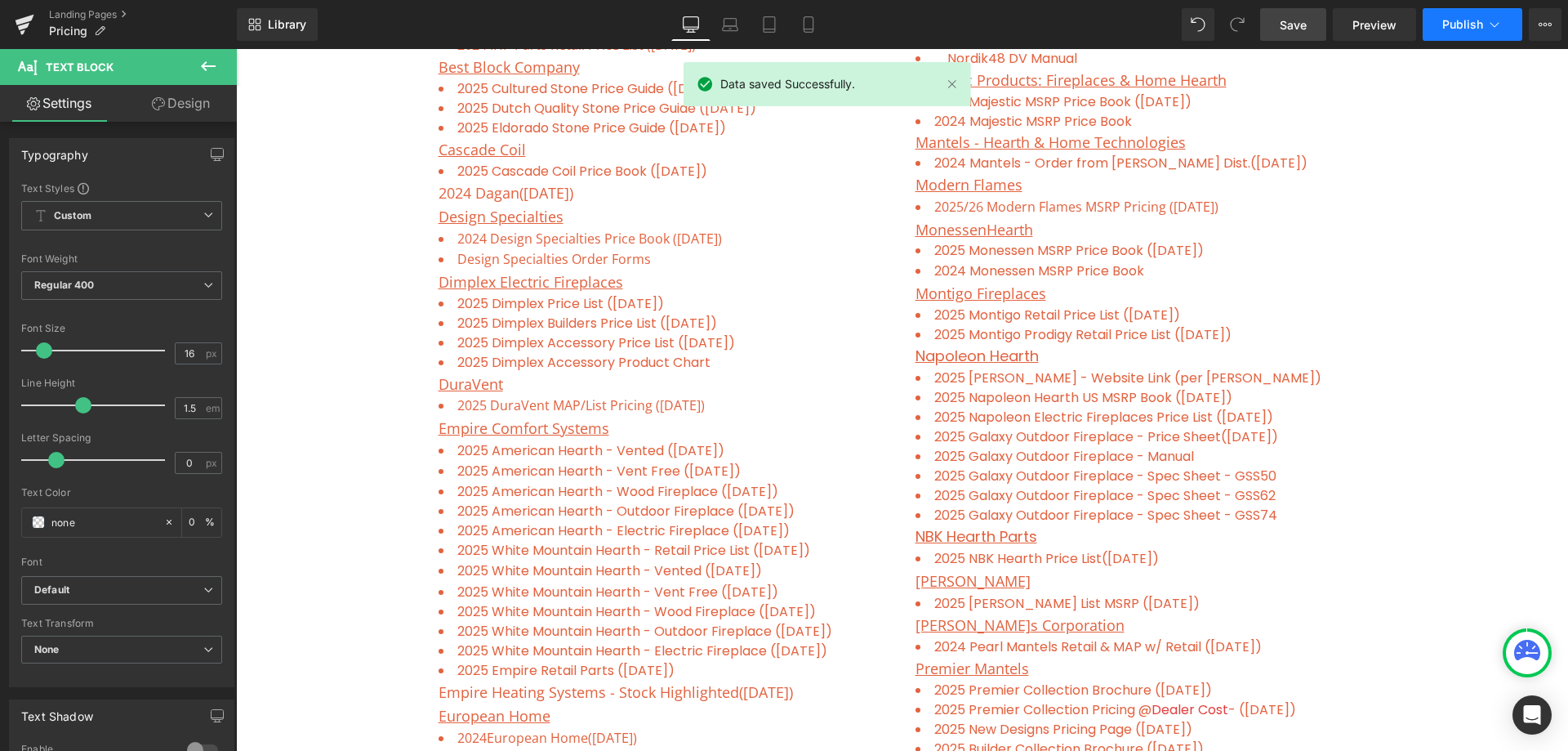
click at [1456, 18] on span "Publish" at bounding box center [1462, 24] width 41 height 13
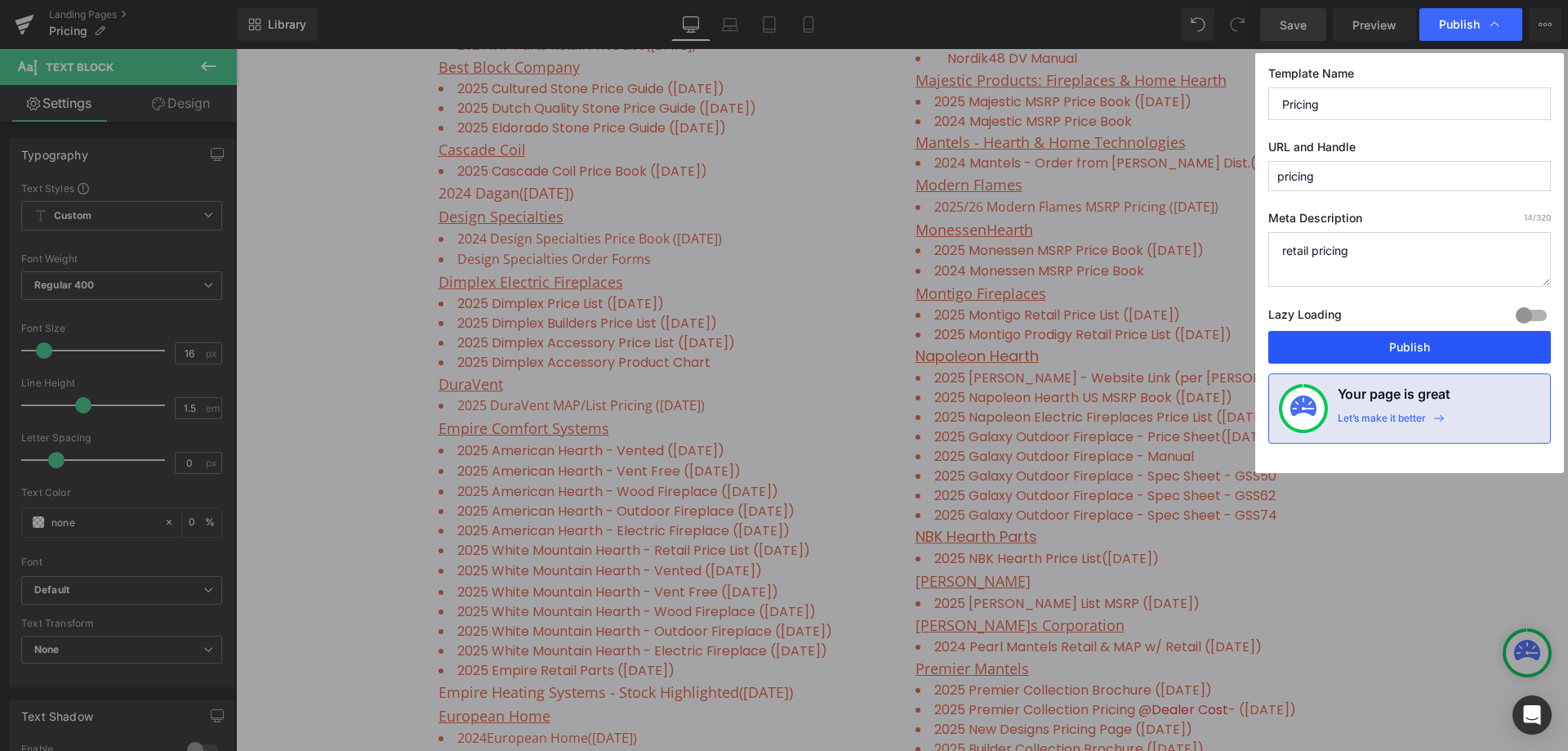
click at [1428, 348] on button "Publish" at bounding box center [1410, 348] width 283 height 33
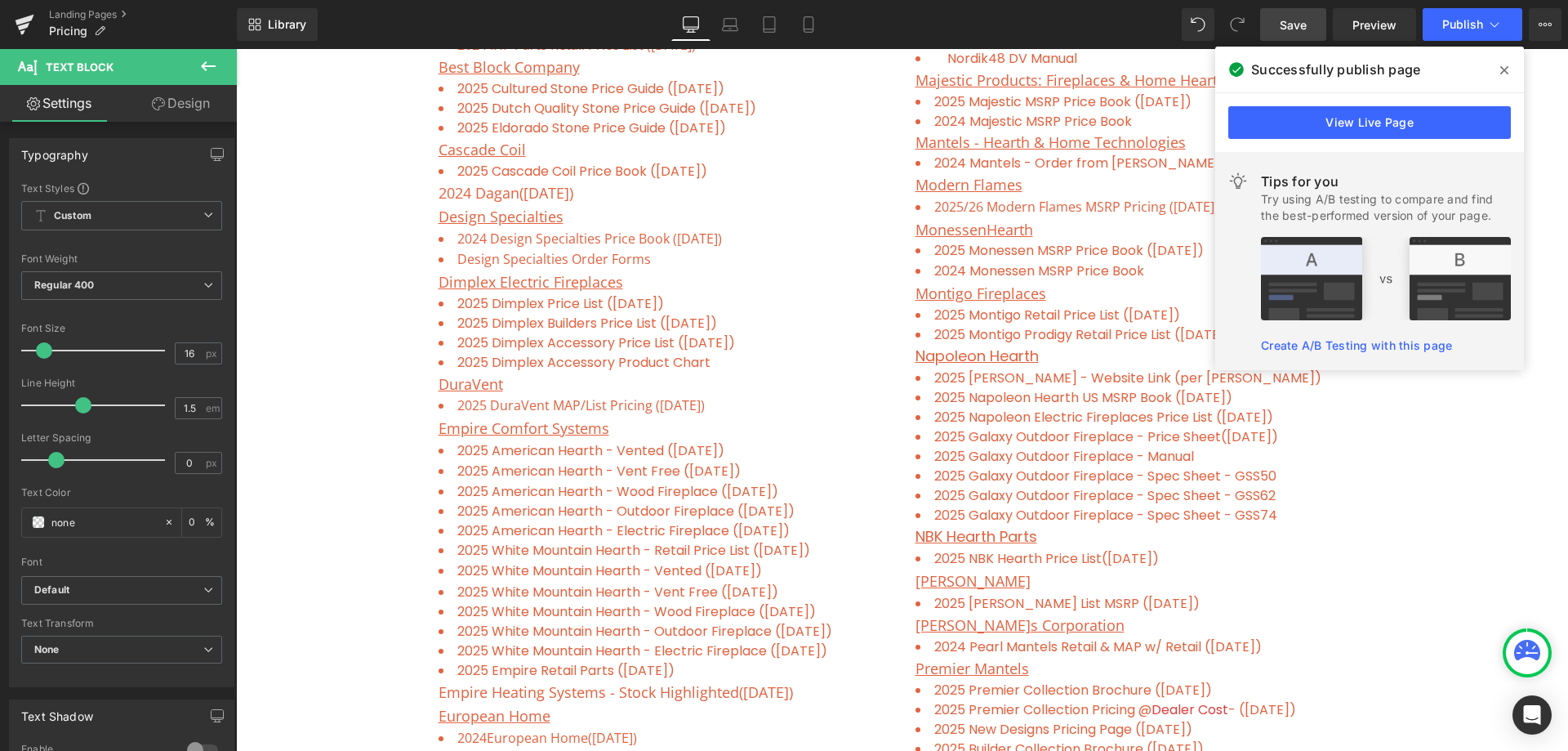
click at [1505, 69] on icon at bounding box center [1504, 70] width 8 height 8
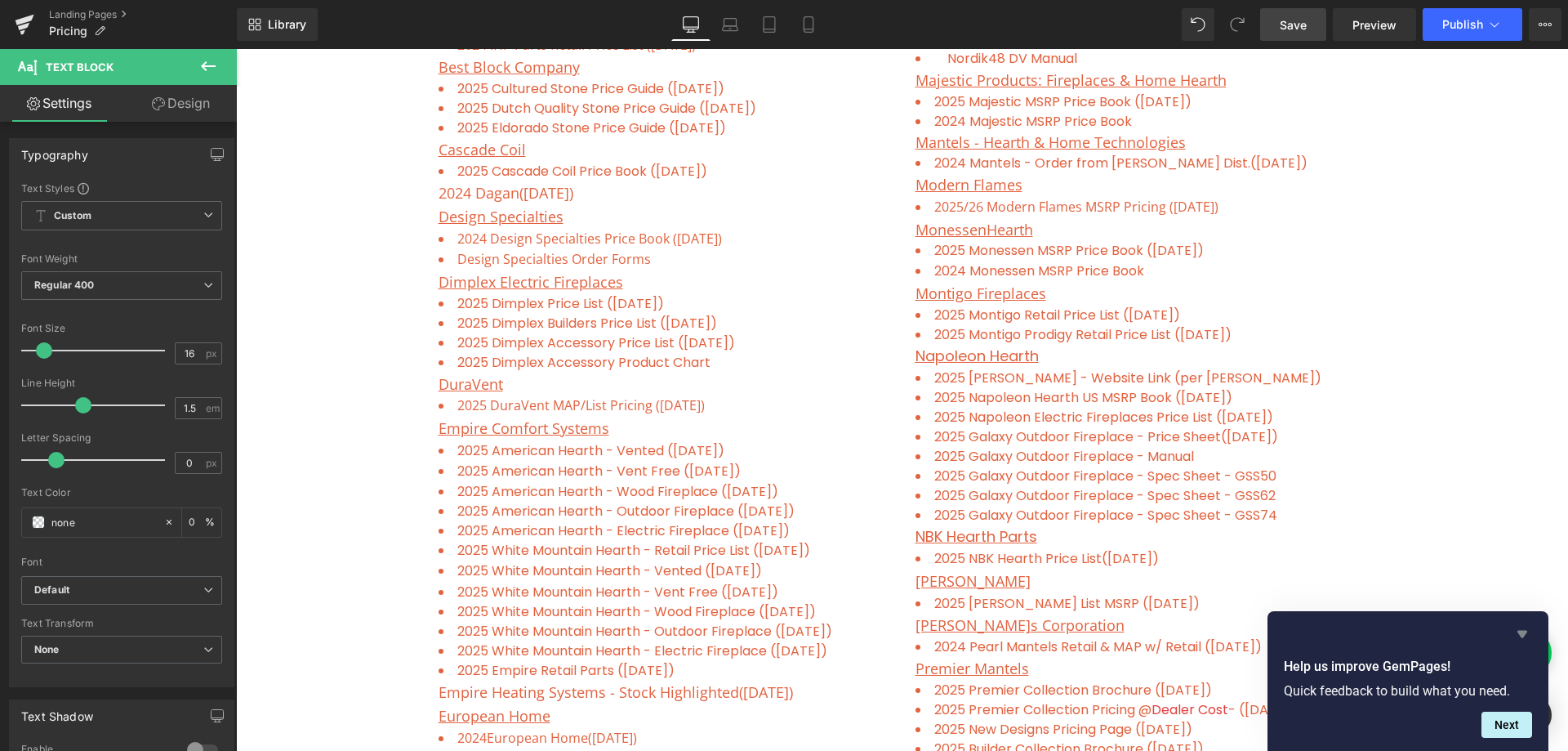
click at [1529, 634] on icon "Hide survey" at bounding box center [1522, 634] width 19 height 19
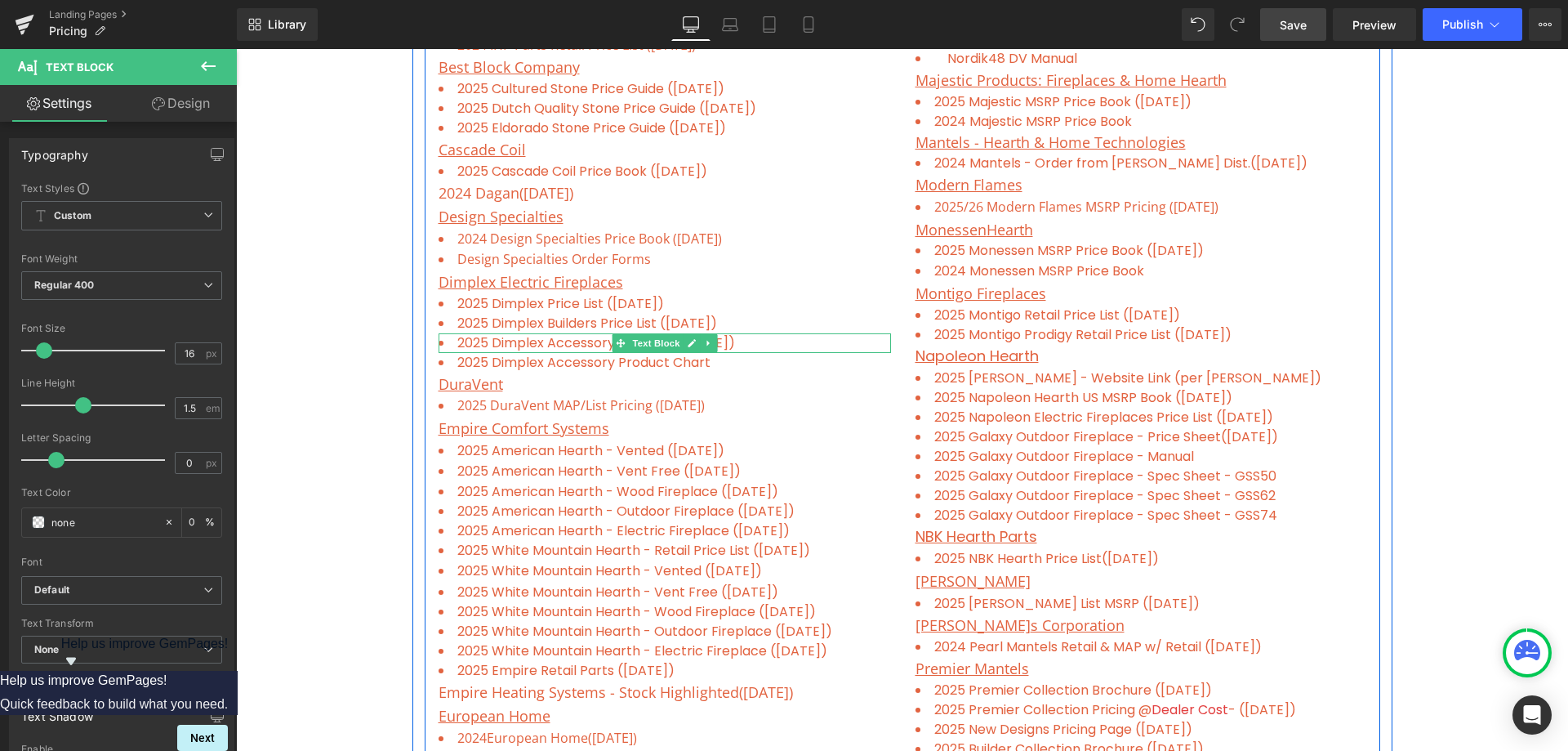
click at [762, 340] on li "2025 Dimplex Accessory Price List ([DATE])" at bounding box center [664, 343] width 452 height 19
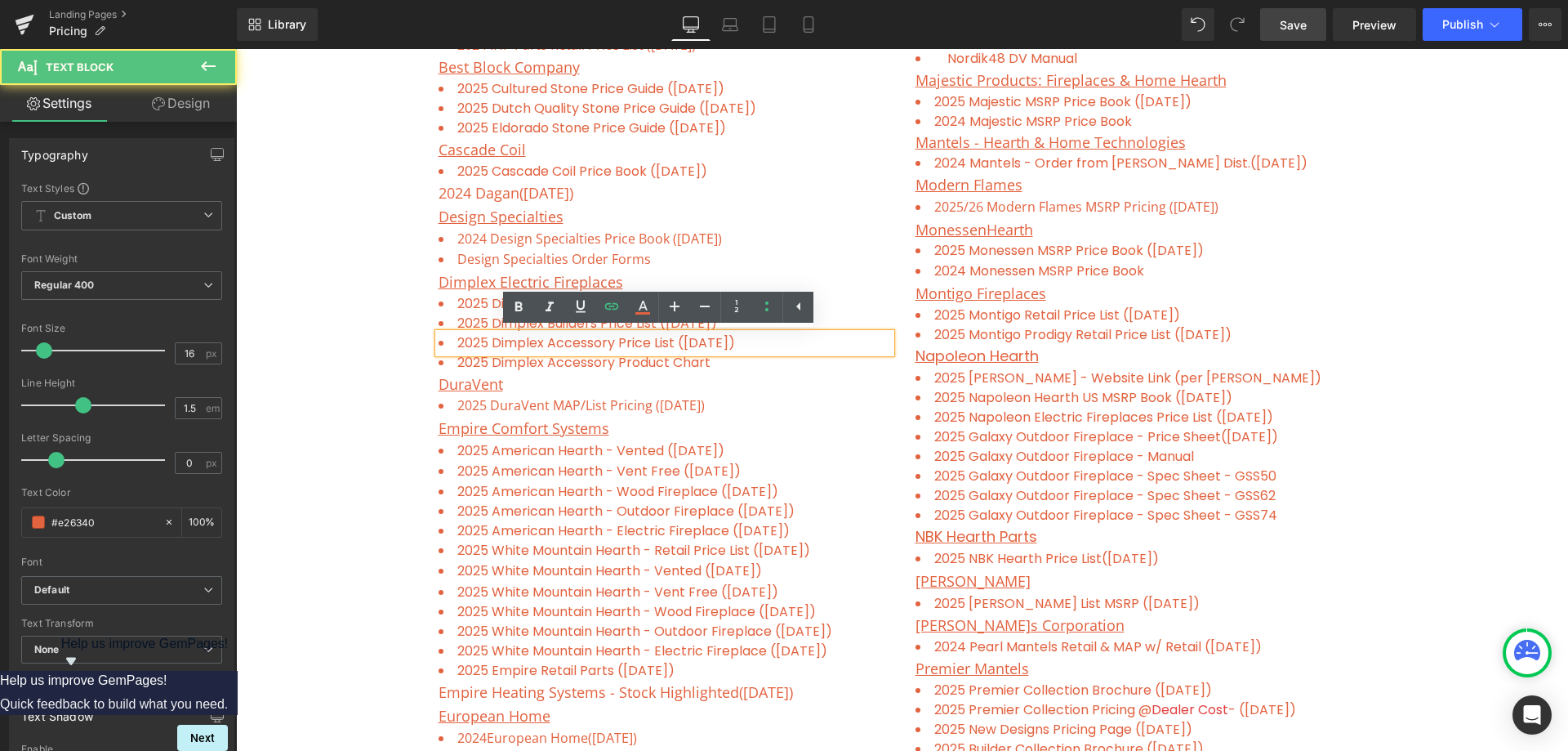
click at [760, 342] on li "2025 Dimplex Accessory Price List ([DATE])" at bounding box center [664, 343] width 452 height 19
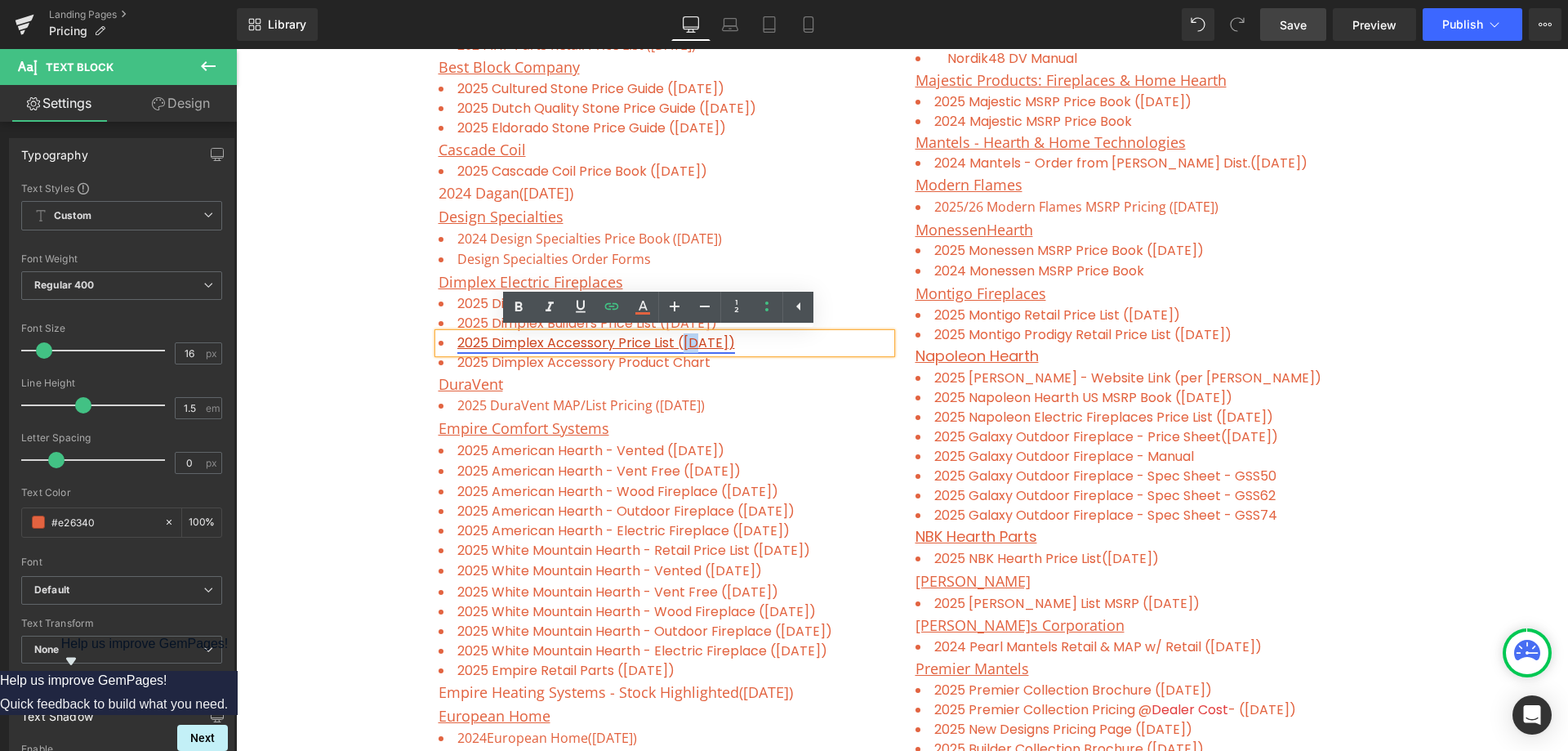
drag, startPoint x: 691, startPoint y: 339, endPoint x: 678, endPoint y: 339, distance: 13.0
click at [678, 339] on link "2025 Dimplex Accessory Price List ([DATE])" at bounding box center [596, 342] width 278 height 18
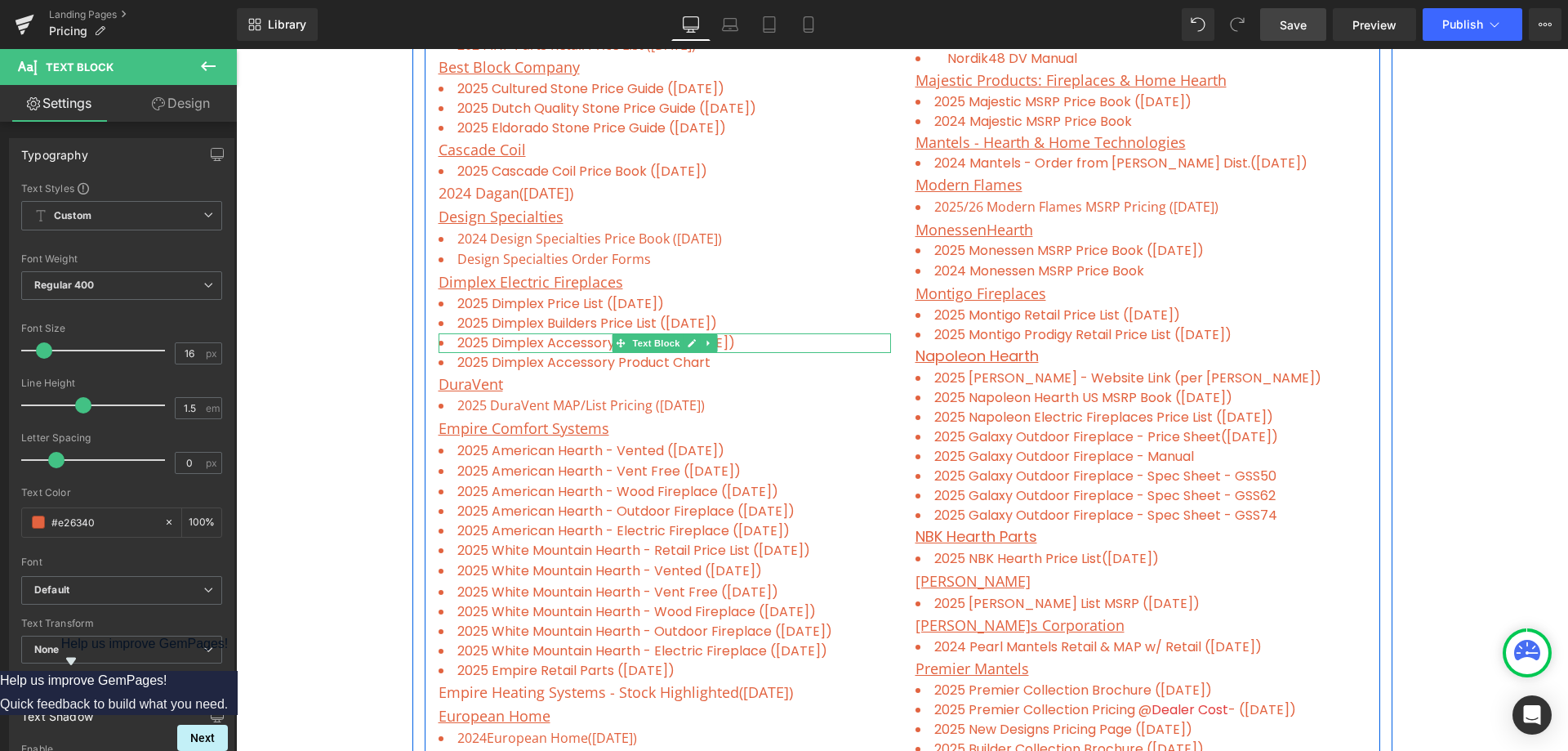
drag, startPoint x: 768, startPoint y: 344, endPoint x: 446, endPoint y: 340, distance: 322.0
click at [446, 340] on li "2025 Dimplex Accessory Price List ([DATE])" at bounding box center [664, 343] width 452 height 19
click at [759, 344] on li "2025 Dimplex Accessory Price List ([DATE])" at bounding box center [664, 343] width 452 height 19
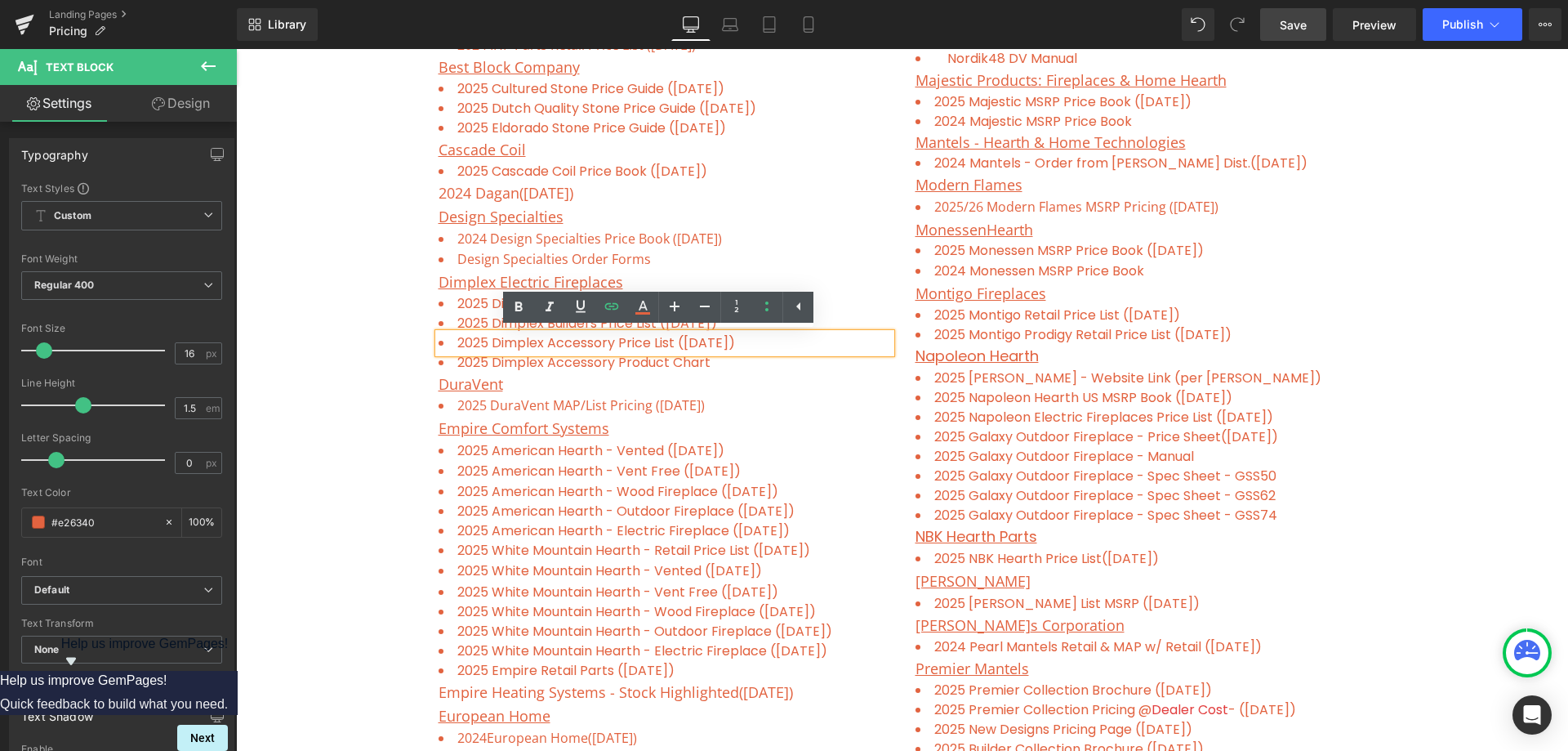
drag, startPoint x: 759, startPoint y: 344, endPoint x: 446, endPoint y: 343, distance: 313.0
click at [446, 343] on li "2025 Dimplex Accessory Price List ([DATE])" at bounding box center [664, 343] width 452 height 19
click at [621, 305] on icon at bounding box center [612, 306] width 19 height 19
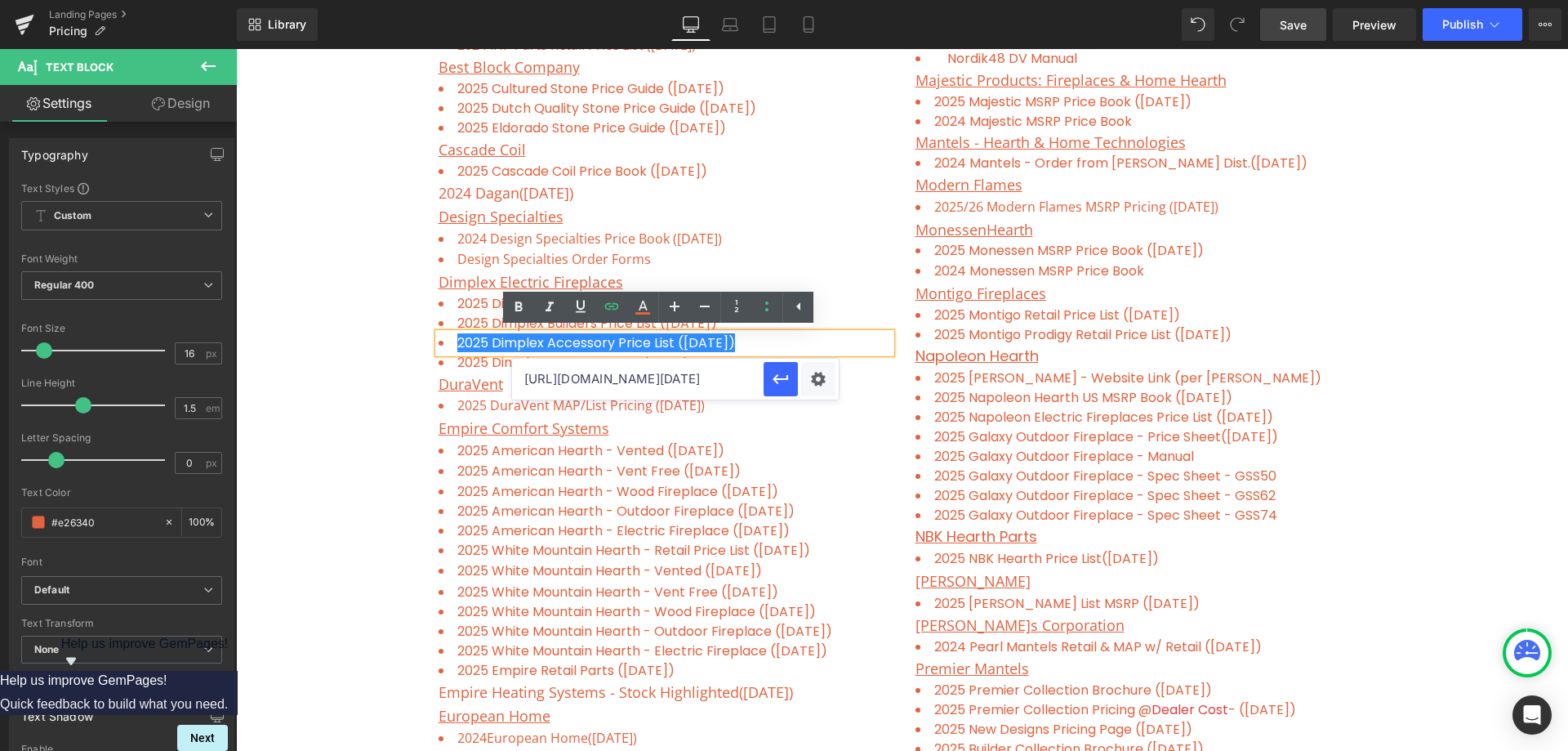
scroll to position [0, 502]
drag, startPoint x: 756, startPoint y: 425, endPoint x: 904, endPoint y: 403, distance: 149.6
paste input "Pricelist_Oct_1_2025_US.pdf?v=1758895677"
type input "[URL][DOMAIN_NAME]"
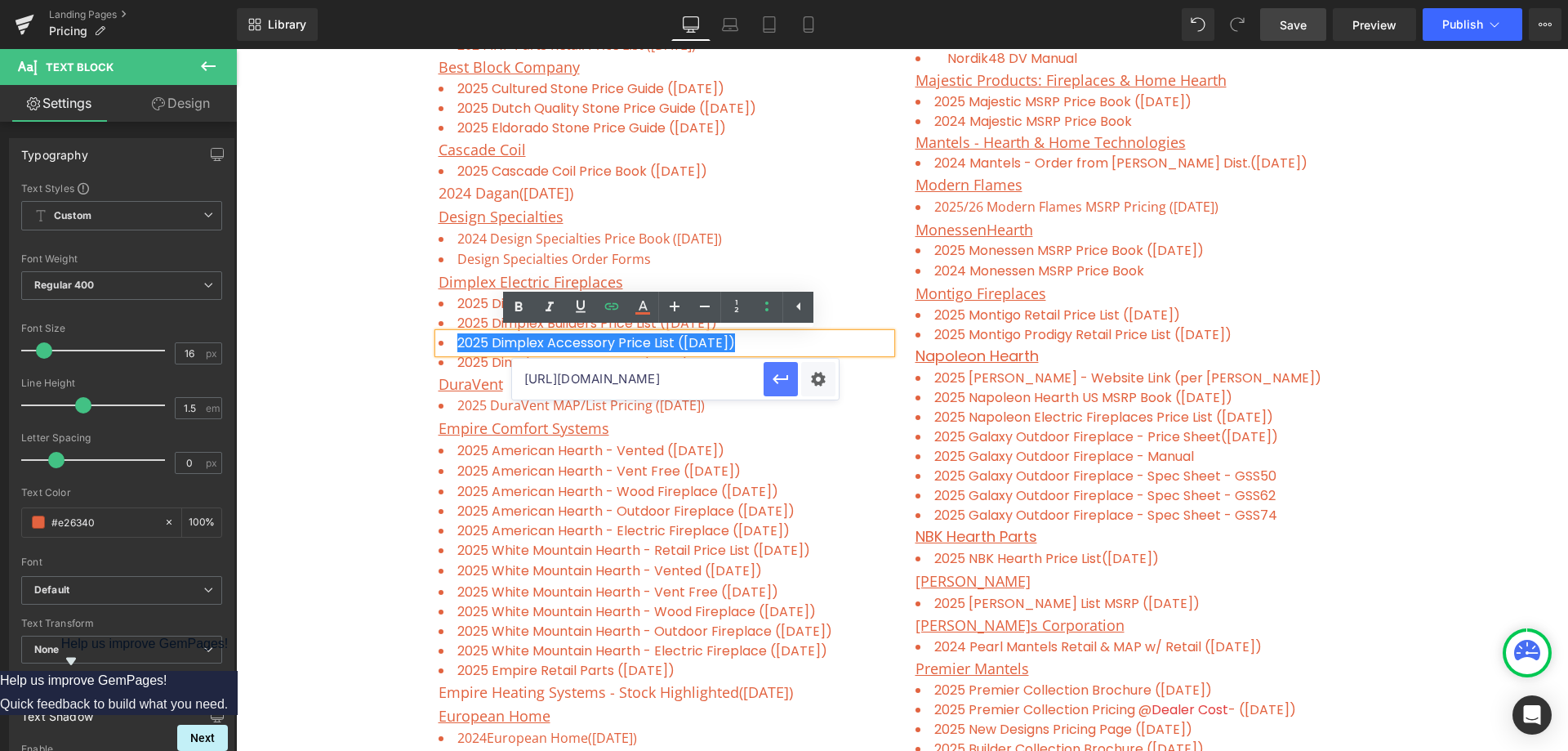
click at [782, 369] on icon "button" at bounding box center [781, 379] width 19 height 19
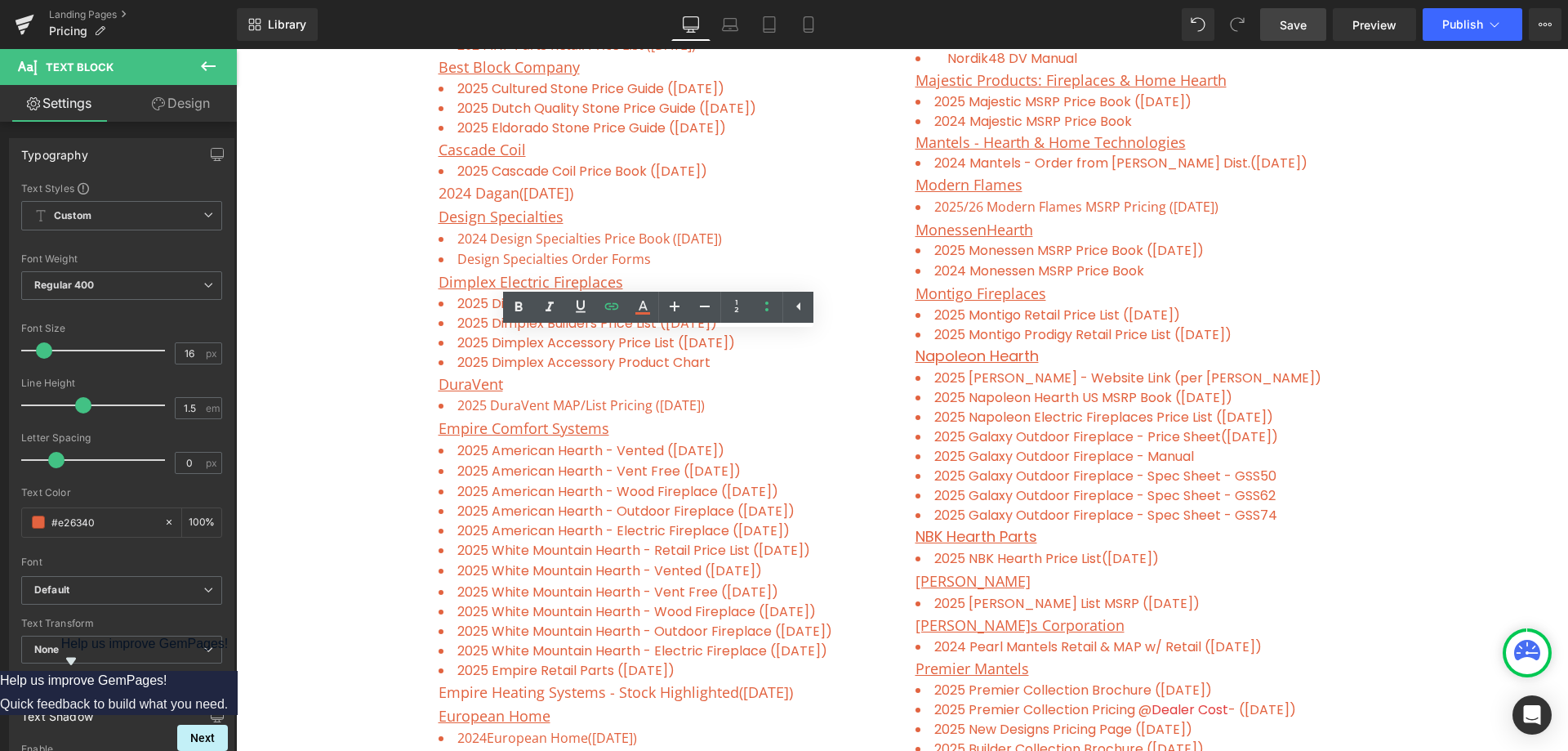
click at [1289, 20] on span "Save" at bounding box center [1294, 25] width 27 height 17
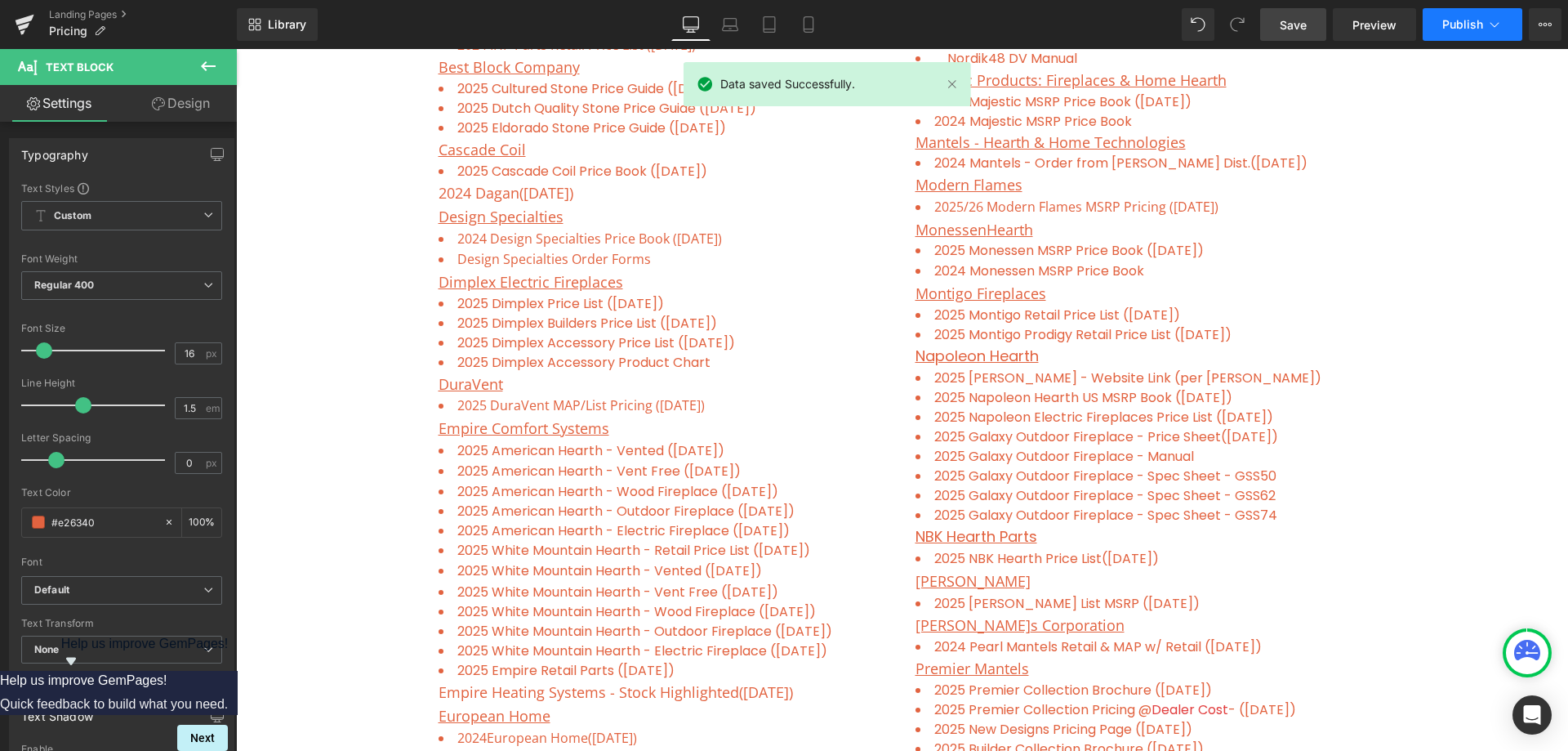
click at [1467, 27] on span "Publish" at bounding box center [1462, 24] width 41 height 13
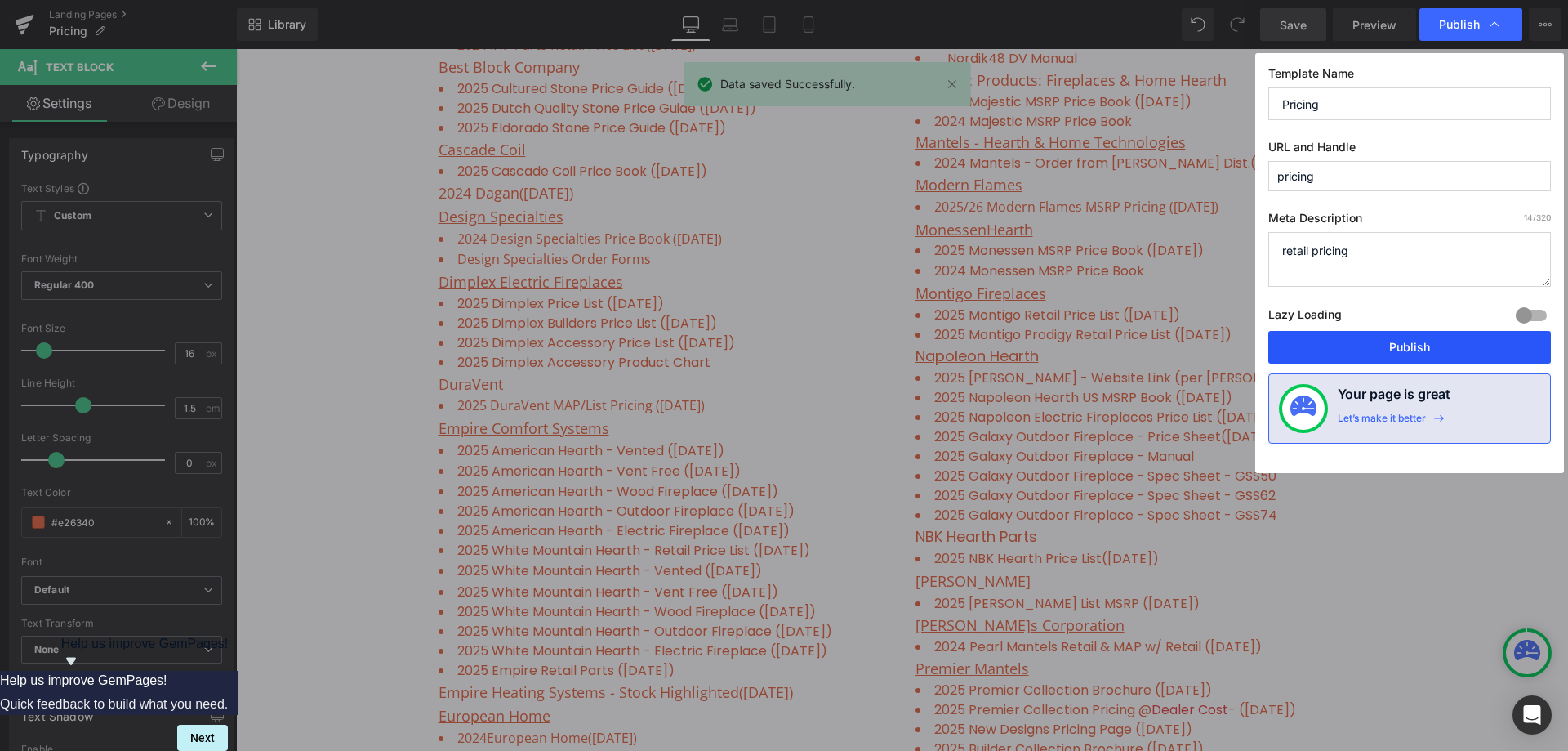
click at [1429, 346] on button "Publish" at bounding box center [1410, 348] width 283 height 33
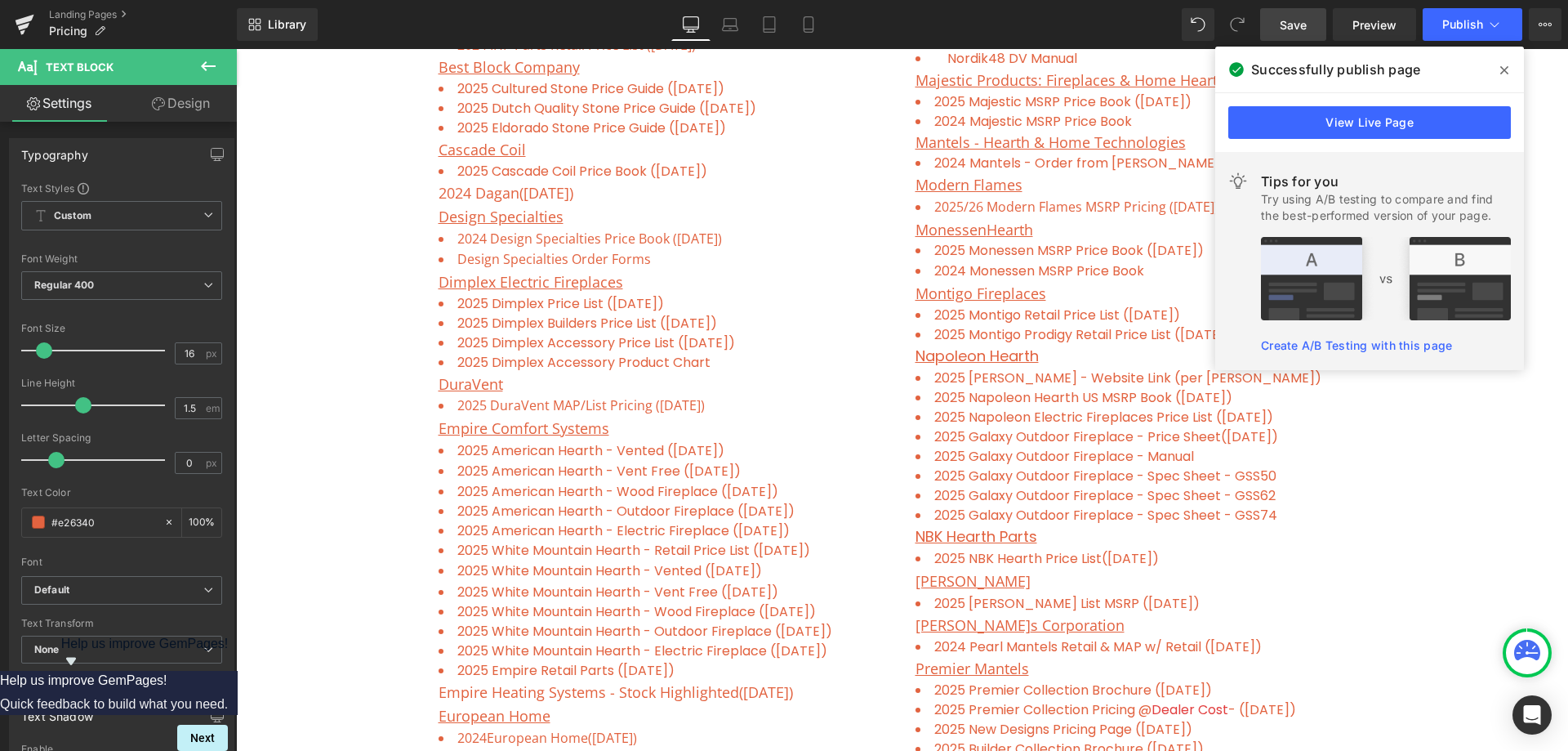
click at [1508, 75] on icon at bounding box center [1504, 70] width 8 height 13
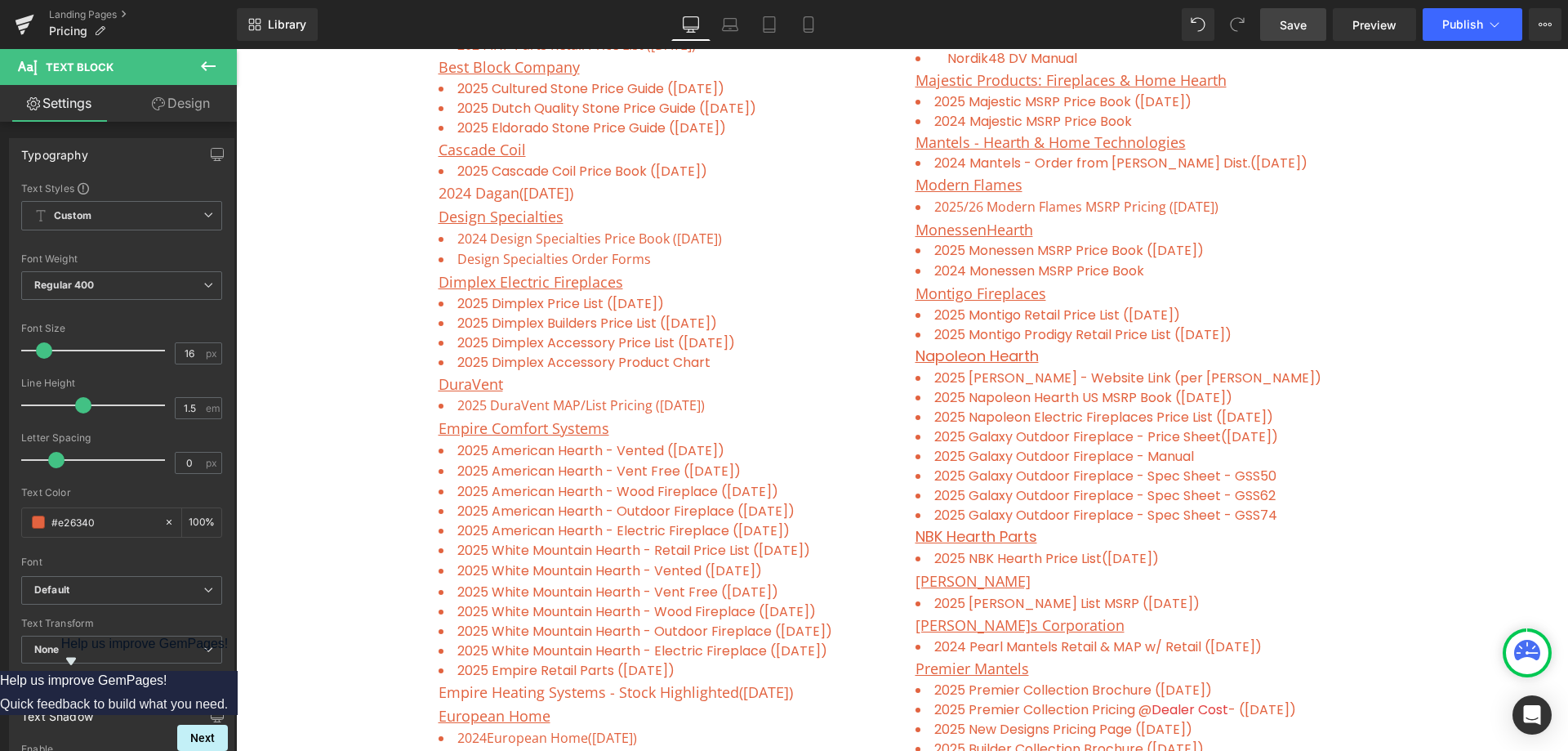
click at [211, 63] on icon at bounding box center [208, 66] width 19 height 19
